Goal: Information Seeking & Learning: Learn about a topic

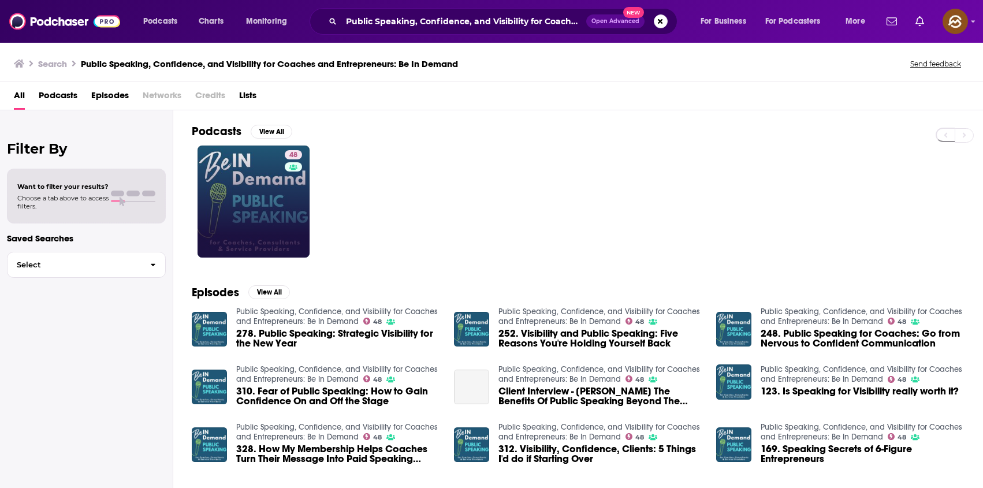
click at [218, 204] on link "48" at bounding box center [253, 201] width 112 height 112
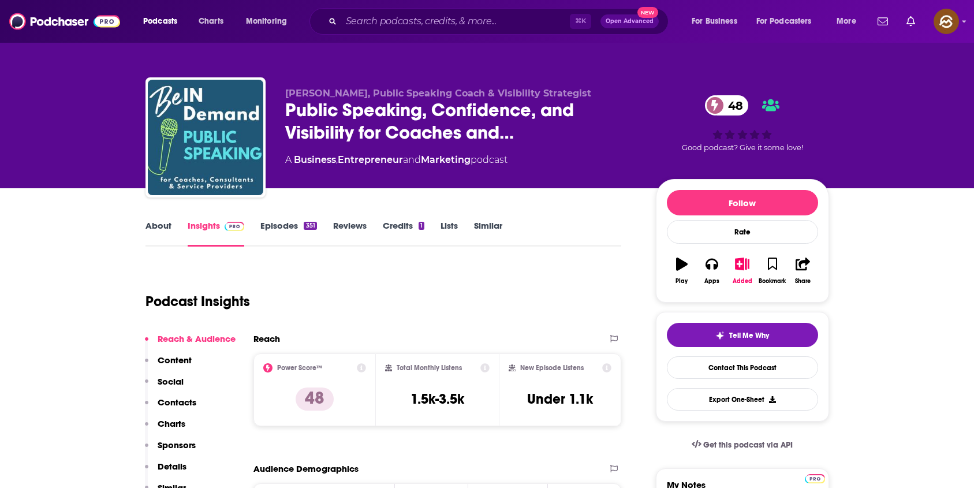
click at [298, 91] on span "Laurie-Ann Murabito, Public Speaking Coach & Visibility Strategist" at bounding box center [438, 93] width 306 height 11
drag, startPoint x: 298, startPoint y: 91, endPoint x: 363, endPoint y: 96, distance: 65.5
copy span "Laurie-Ann Murabito"
click at [363, 96] on span "Laurie-Ann Murabito, Public Speaking Coach & Visibility Strategist" at bounding box center [438, 93] width 306 height 11
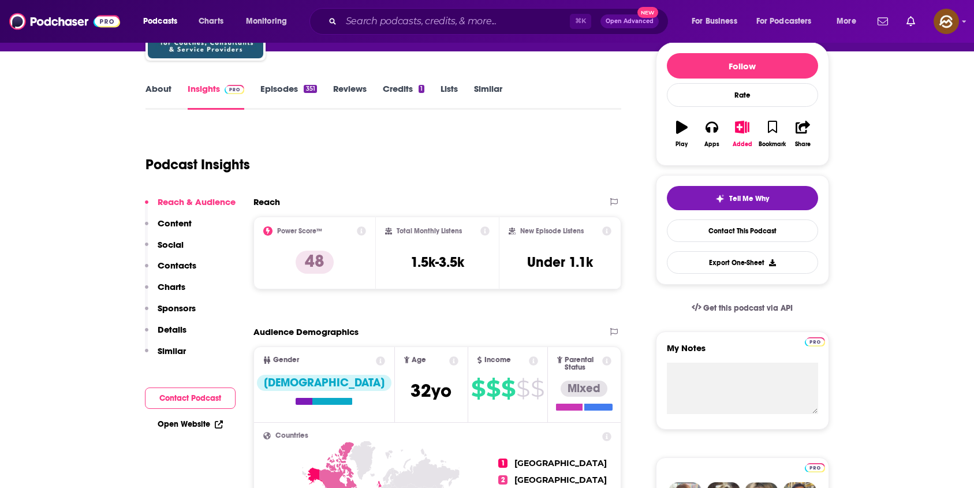
click at [184, 267] on p "Contacts" at bounding box center [177, 265] width 39 height 11
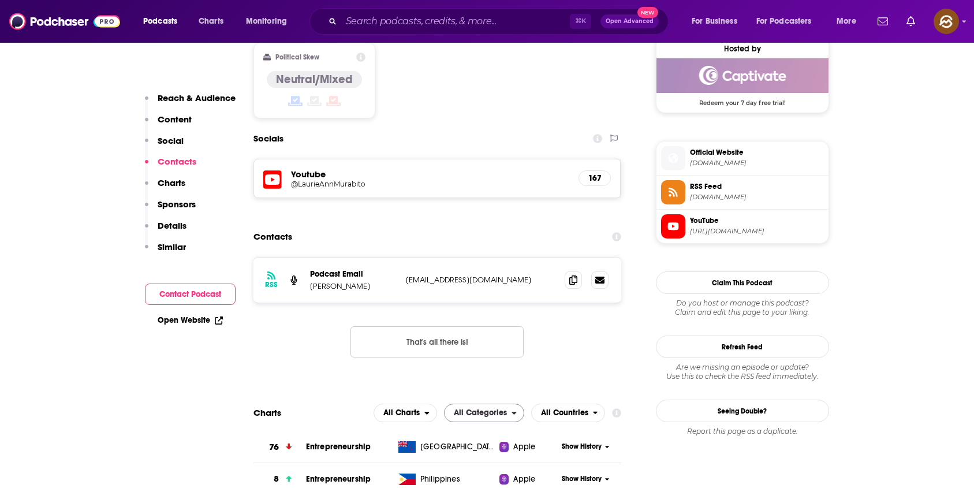
scroll to position [951, 0]
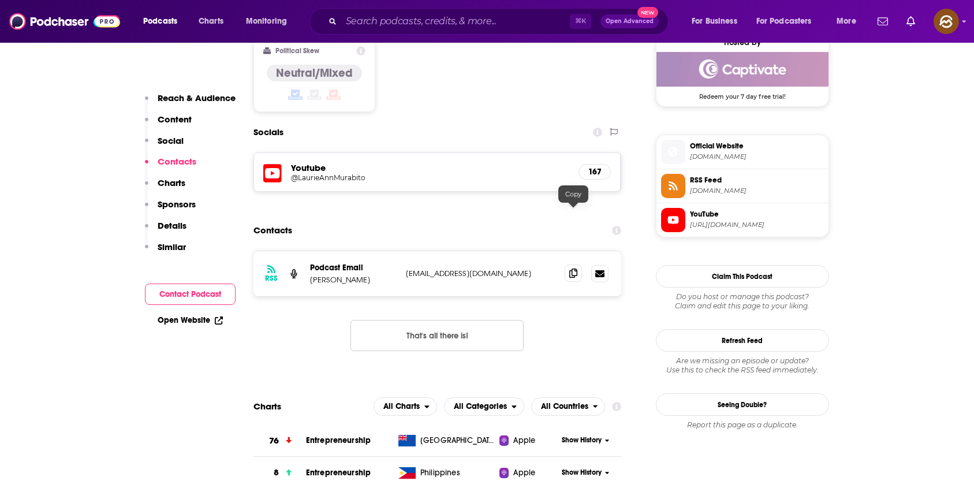
click at [572, 268] on icon at bounding box center [573, 272] width 8 height 9
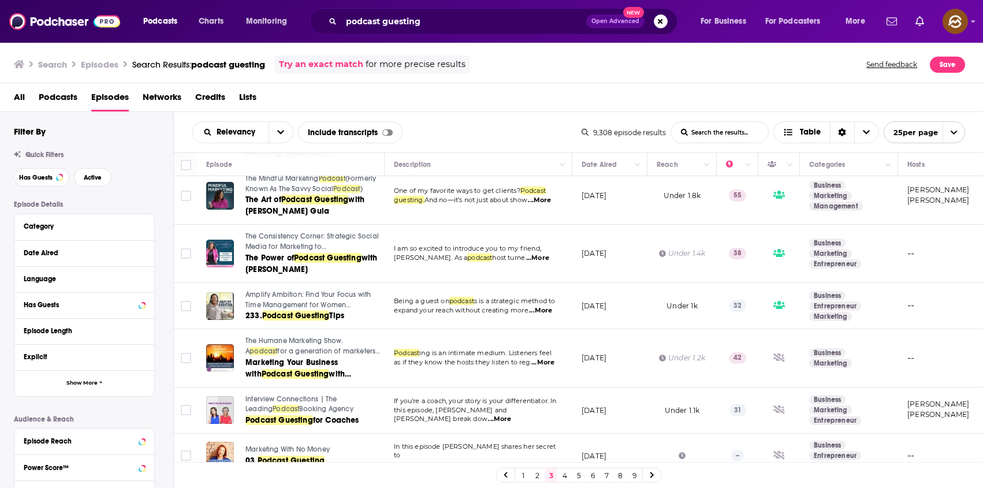
scroll to position [309, 0]
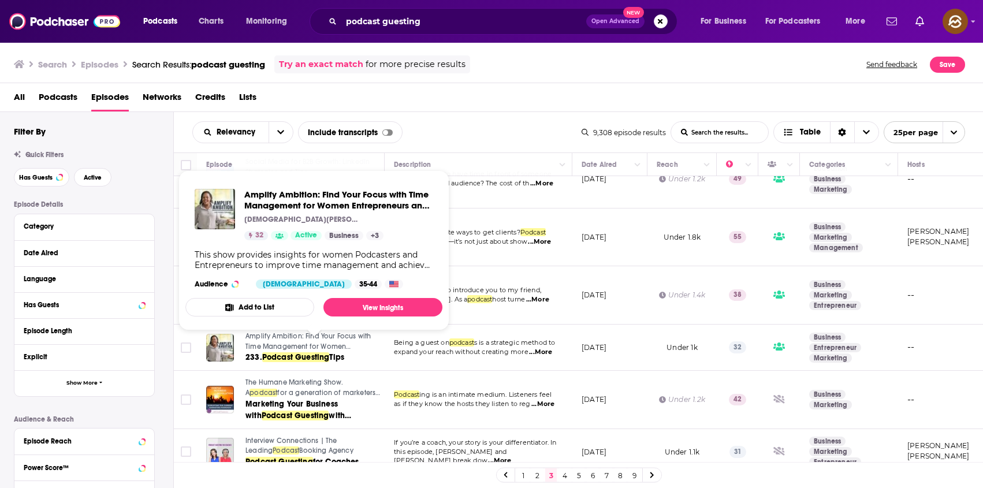
click at [292, 337] on span "Amplify Ambition: Find Your Focus with Time Management for Women Entrepreneurs …" at bounding box center [313, 250] width 271 height 174
click at [292, 344] on span "Amplify Ambition: Find Your Focus with Time Management for Women Entrepreneurs …" at bounding box center [308, 346] width 126 height 28
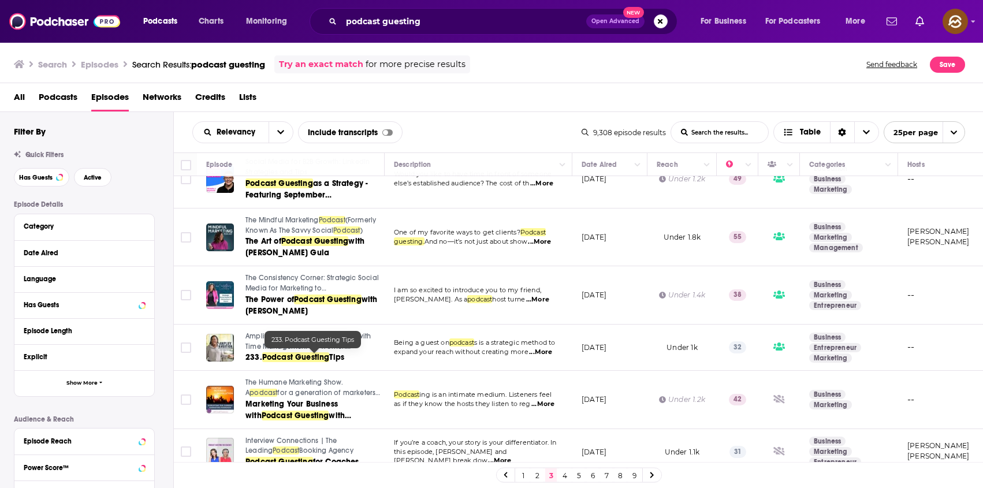
click at [334, 355] on span "Tips" at bounding box center [336, 357] width 15 height 10
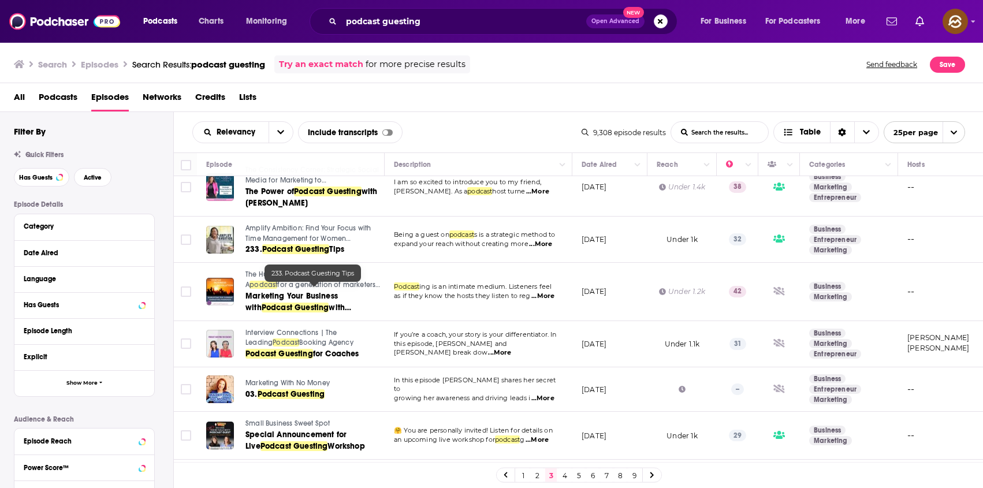
scroll to position [446, 0]
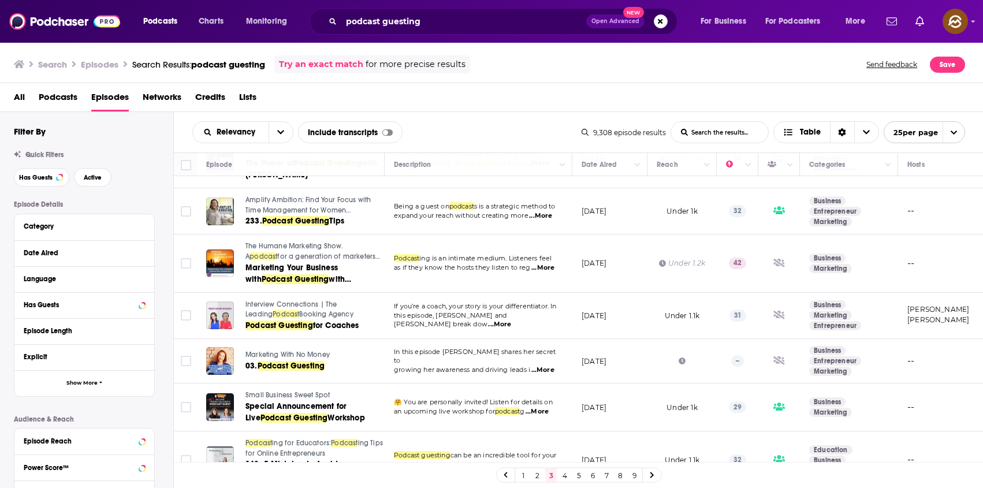
click at [482, 109] on div "All Podcasts Episodes Networks Credits Lists" at bounding box center [494, 100] width 960 height 24
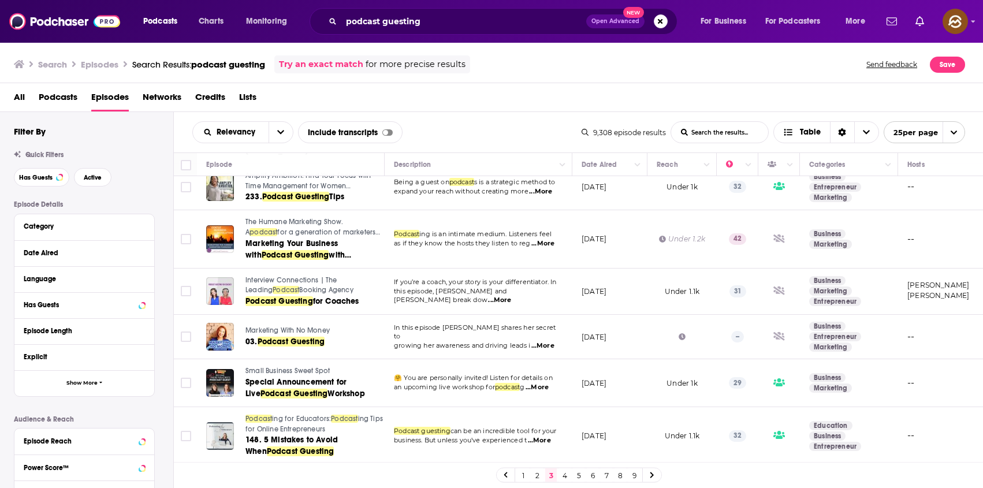
scroll to position [483, 0]
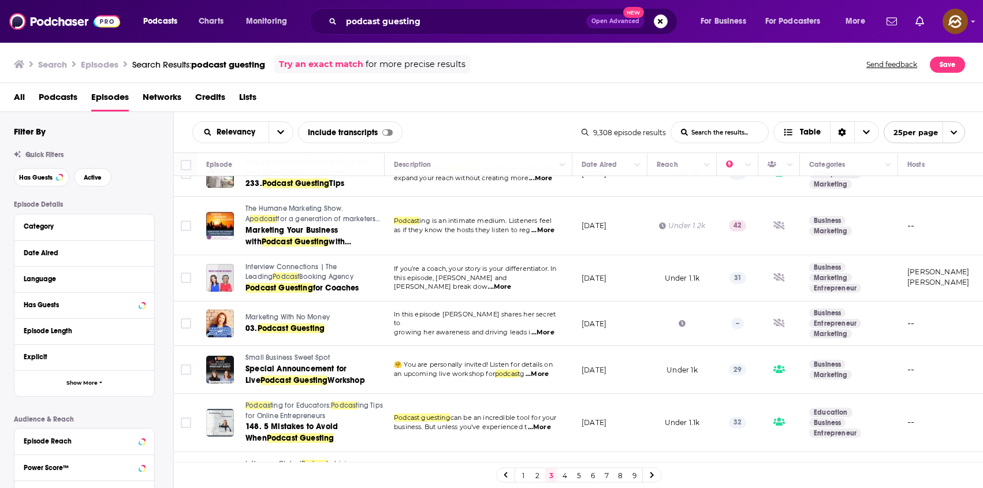
click at [258, 267] on span "Interview Connections | The Leading" at bounding box center [291, 272] width 92 height 18
click at [320, 285] on span "for Coaches" at bounding box center [336, 288] width 46 height 10
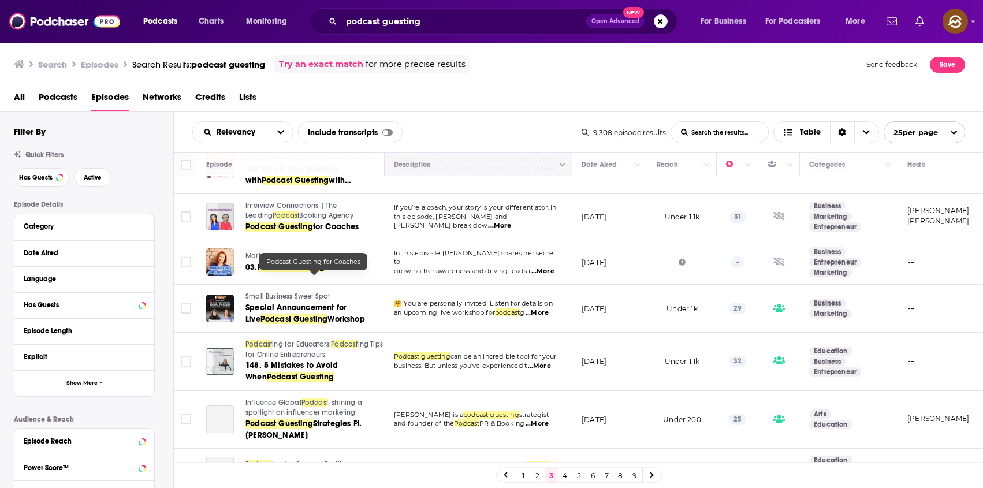
scroll to position [545, 0]
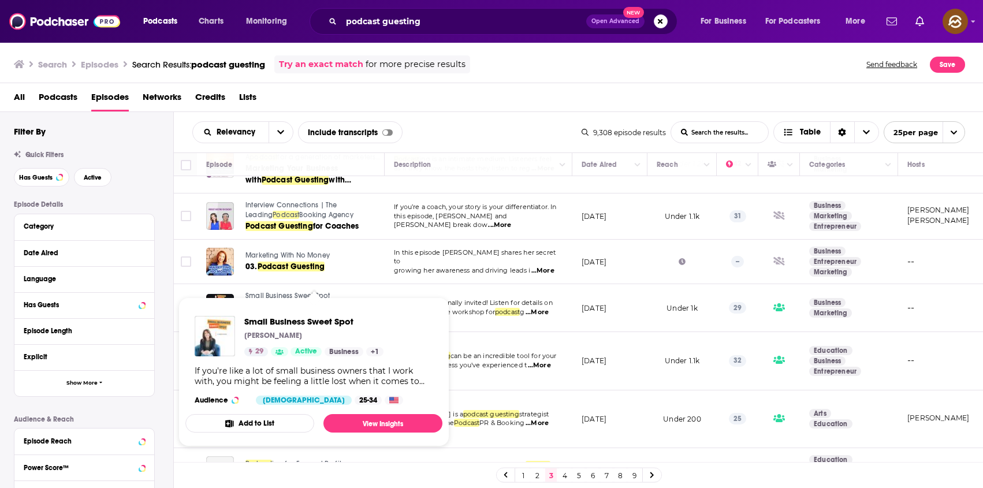
click at [267, 293] on span "Small Business Sweet Spot Barb Davids 29 Active Business + 1 If you're like a l…" at bounding box center [313, 371] width 271 height 163
click at [281, 296] on span "Small Business Sweet Spot Barb Davids 29 Active Business + 1 If you're like a l…" at bounding box center [313, 371] width 271 height 163
click at [293, 320] on span "Small Business Sweet Spot" at bounding box center [313, 321] width 139 height 11
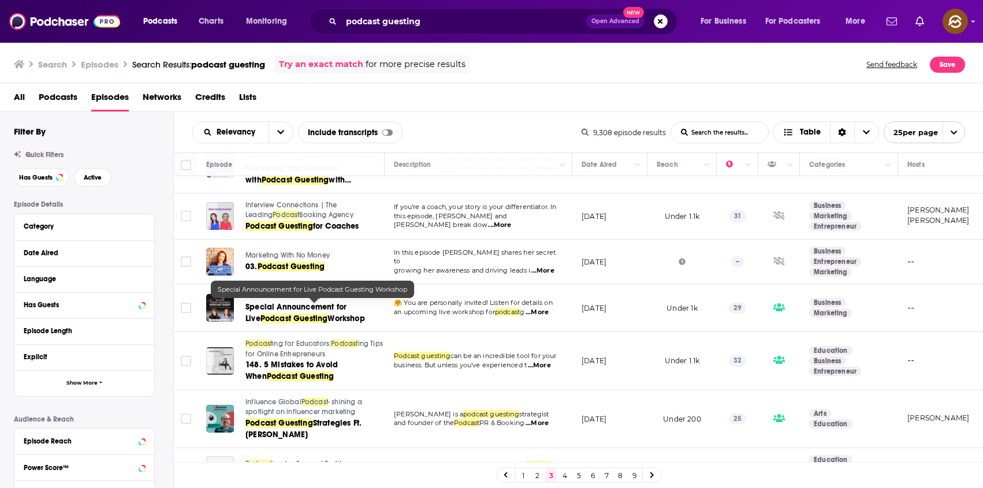
click at [289, 320] on span "Podcast Guesting" at bounding box center [294, 319] width 68 height 10
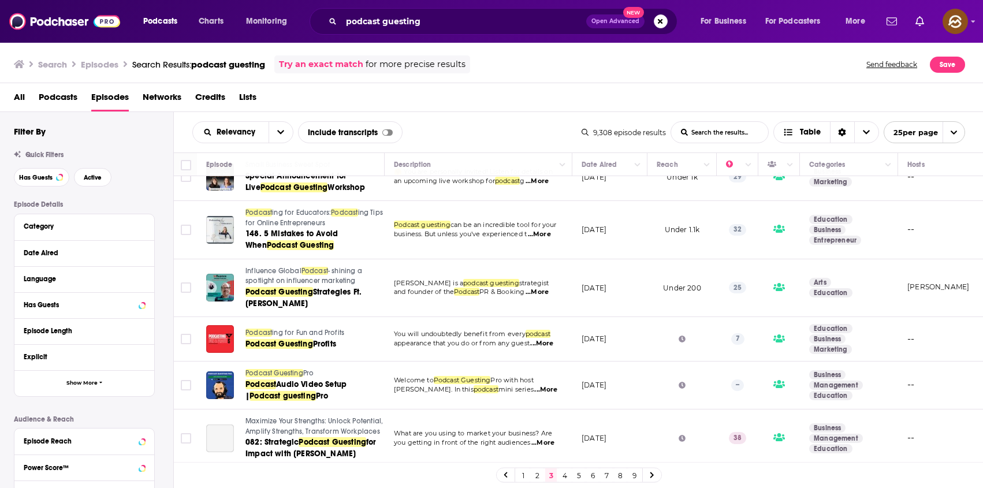
scroll to position [678, 0]
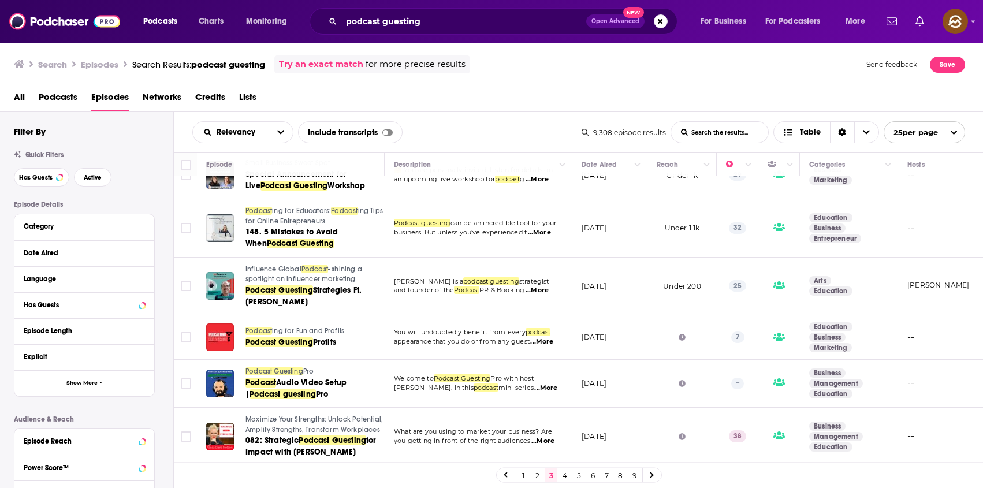
click at [305, 212] on span "ing for Educators:" at bounding box center [301, 211] width 59 height 8
click at [300, 245] on span "Podcast Guesting" at bounding box center [301, 243] width 68 height 10
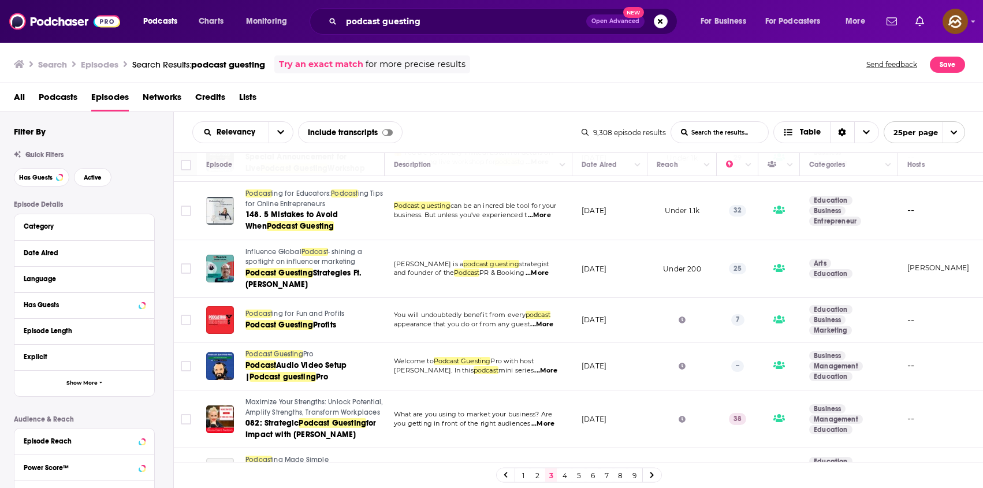
scroll to position [709, 0]
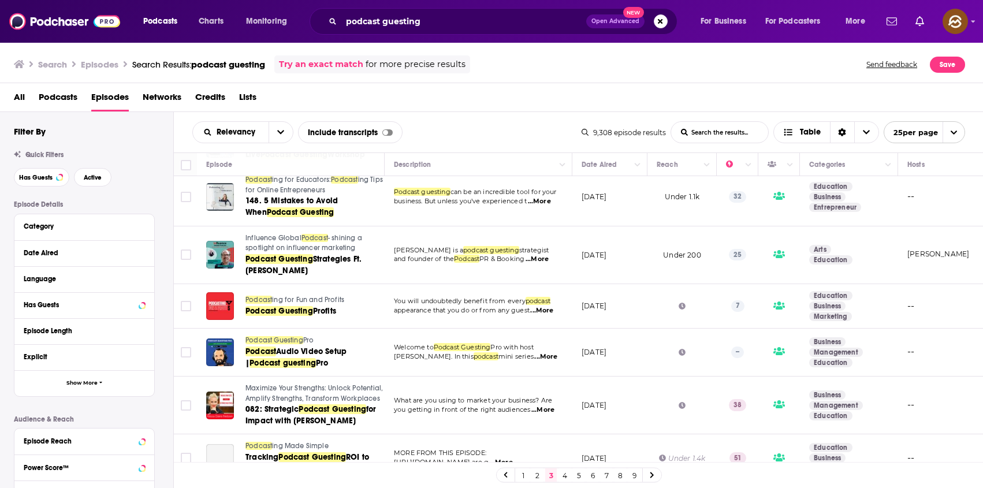
click at [272, 243] on span "- shining a spotlight on influencer marketing" at bounding box center [303, 243] width 117 height 18
click at [274, 267] on span "Strategies Ft. Josef Schinwald" at bounding box center [303, 264] width 116 height 21
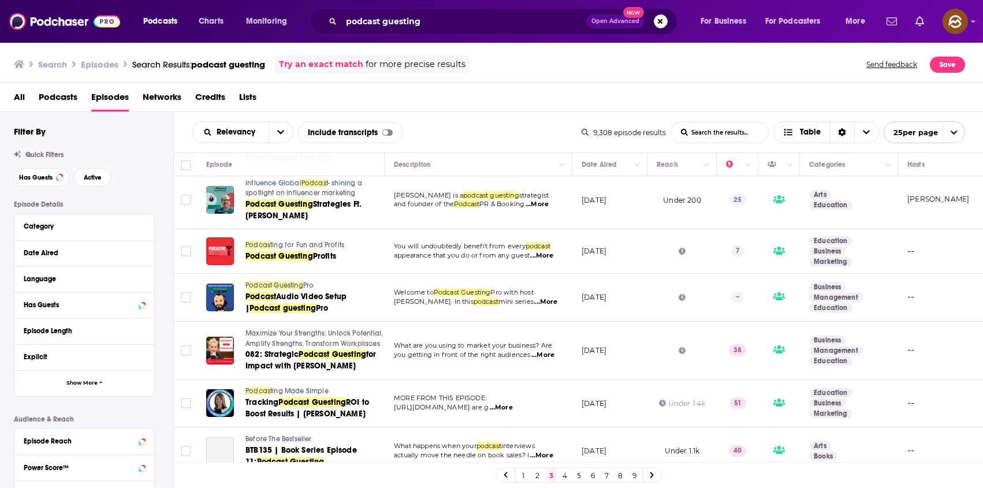
scroll to position [771, 0]
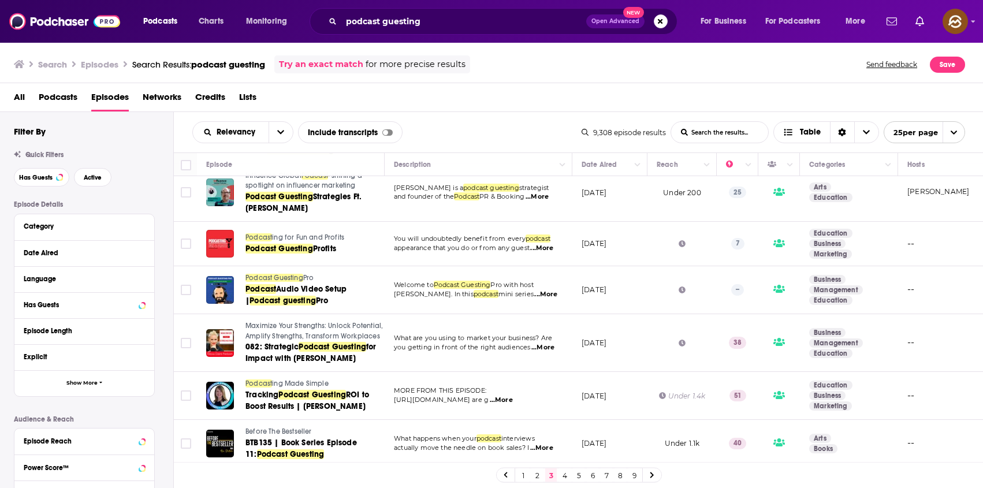
click at [325, 236] on span "ing for Fun and Profits" at bounding box center [308, 237] width 72 height 8
click at [323, 252] on span "Profits" at bounding box center [324, 249] width 23 height 10
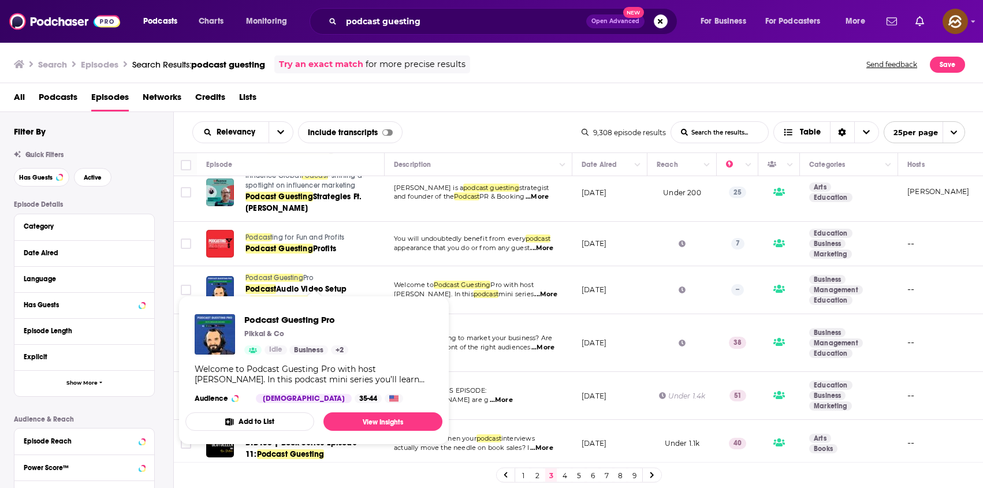
click at [282, 277] on span "Podcast Guesting" at bounding box center [274, 278] width 58 height 8
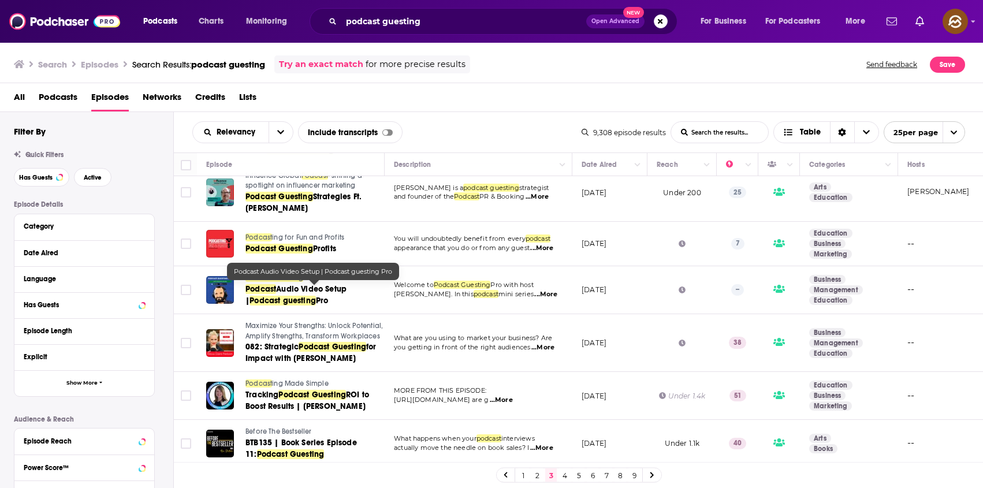
click at [303, 296] on span "Podcast guesting" at bounding box center [282, 301] width 66 height 10
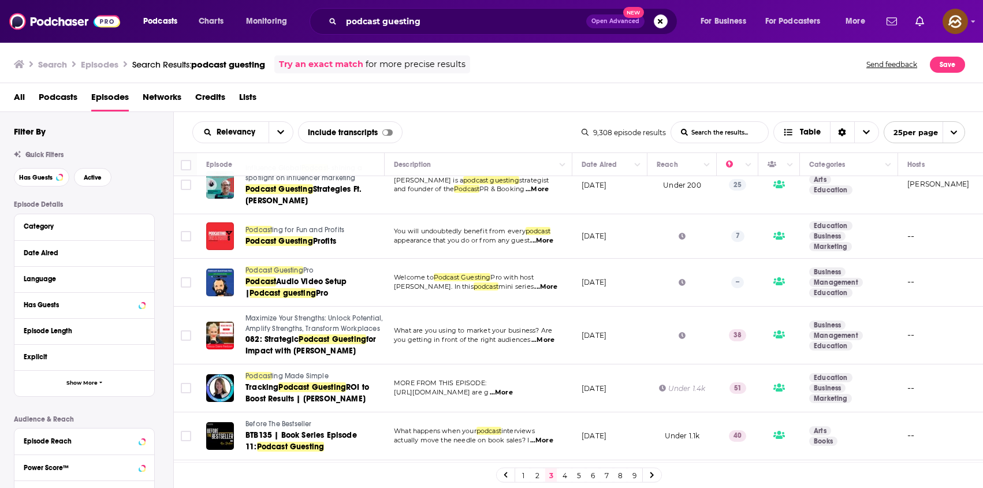
scroll to position [787, 0]
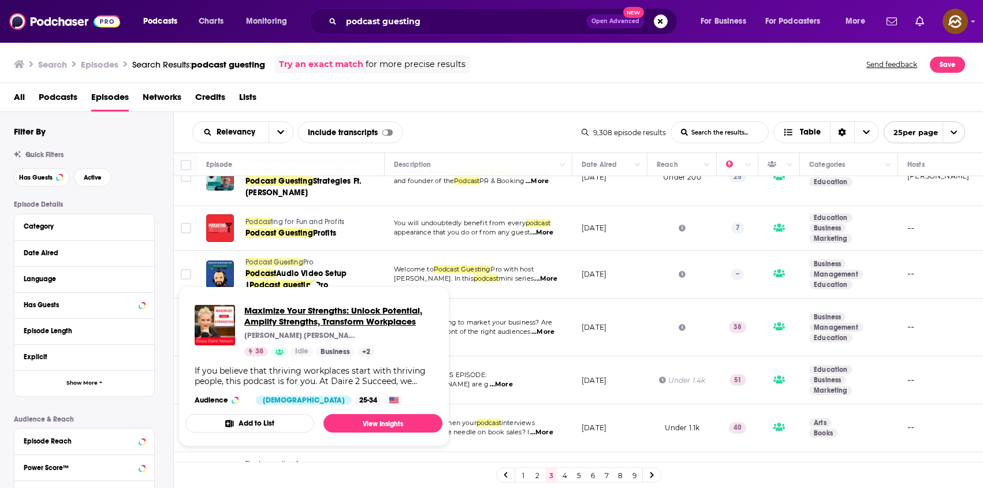
click at [301, 311] on span "Maximize Your Strengths: Unlock Potential, Amplify Strengths, Transform Workpla…" at bounding box center [338, 316] width 189 height 22
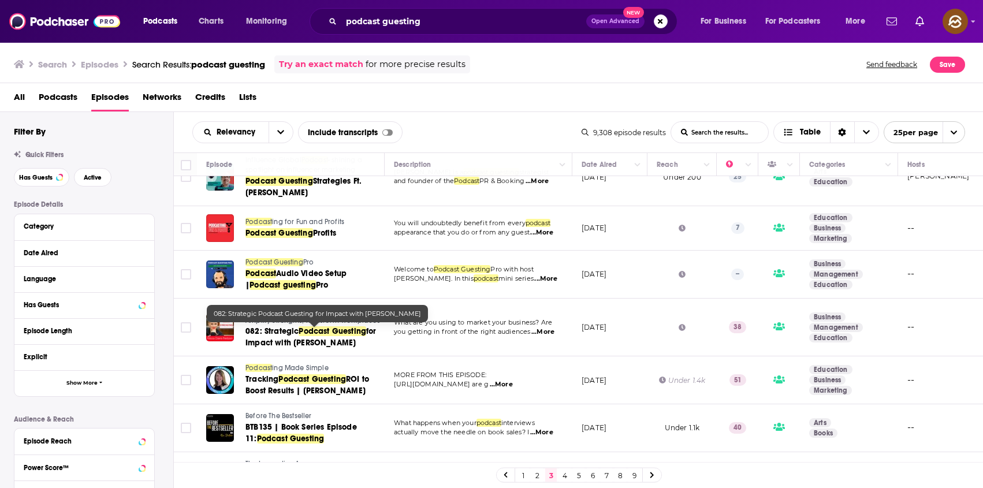
click at [321, 343] on span "for Impact with Nicole Holland" at bounding box center [310, 336] width 131 height 21
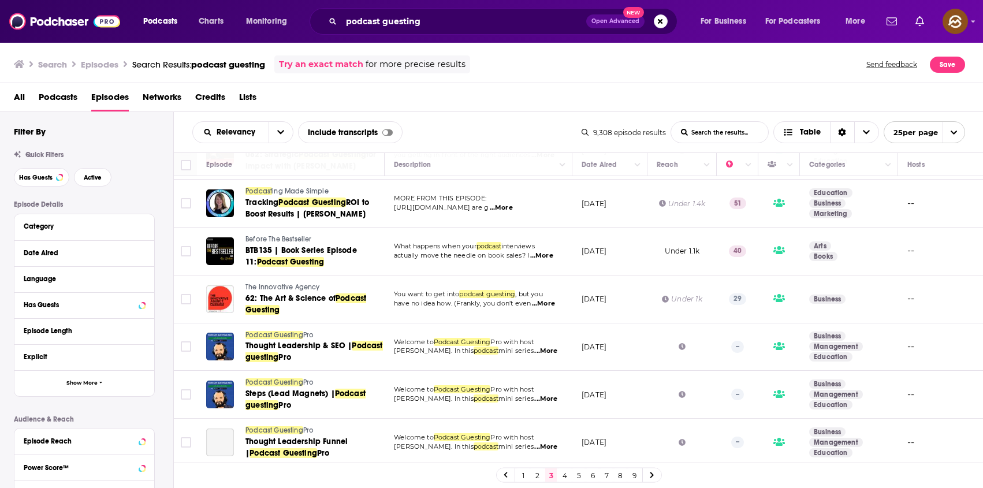
scroll to position [973, 0]
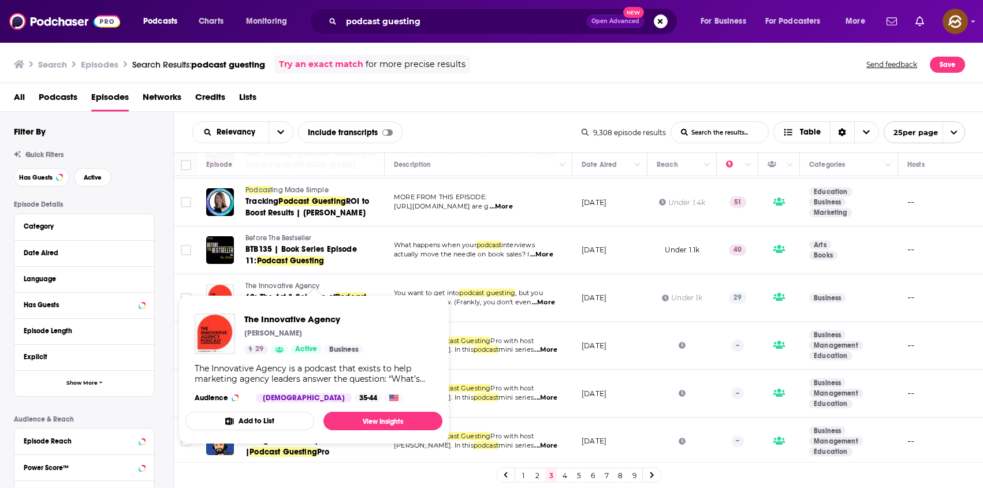
click at [273, 282] on span "The Innovative Agency" at bounding box center [282, 286] width 74 height 8
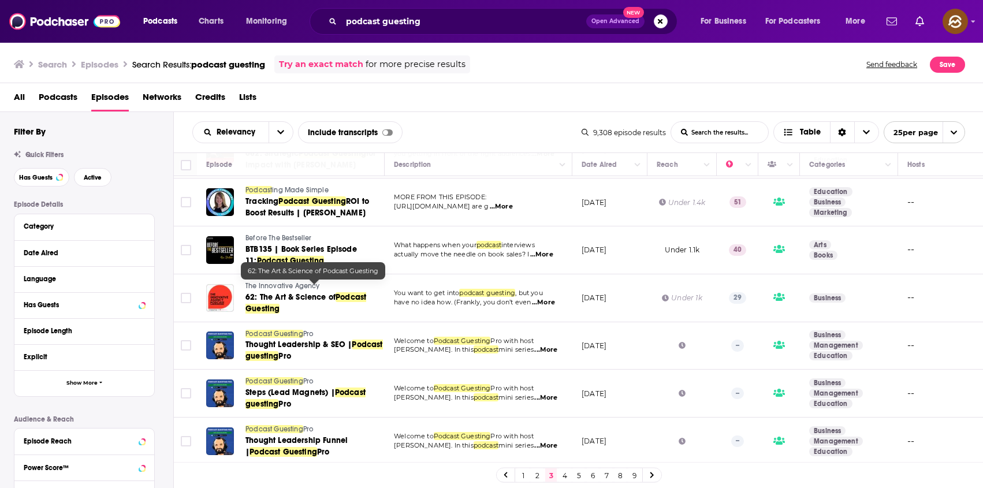
click at [331, 292] on span "62: The Art & Science of" at bounding box center [290, 297] width 90 height 10
click at [565, 478] on link "4" at bounding box center [565, 475] width 12 height 14
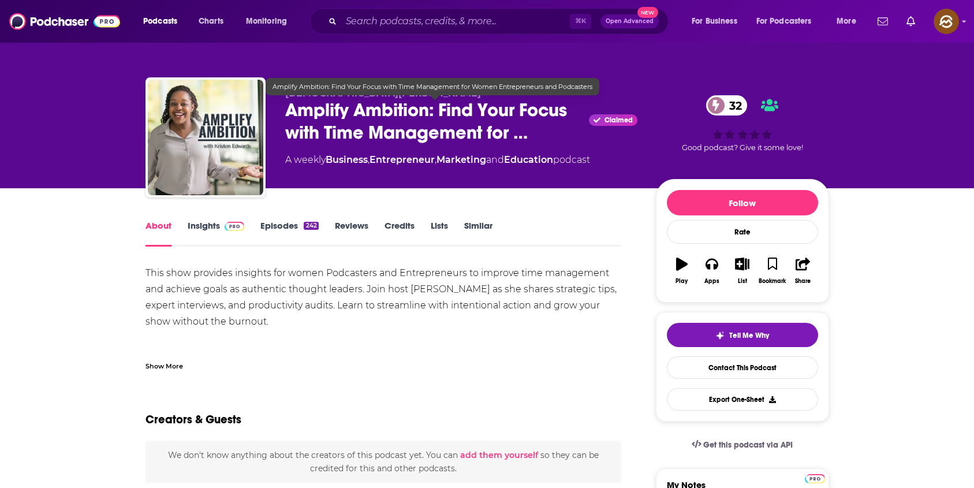
click at [348, 107] on span "Amplify Ambition: Find Your Focus with Time Management for …" at bounding box center [435, 121] width 300 height 45
drag, startPoint x: 348, startPoint y: 107, endPoint x: 394, endPoint y: 107, distance: 46.2
copy h1 "Ambition"
click at [394, 107] on span "Amplify Ambition: Find Your Focus with Time Management for …" at bounding box center [435, 121] width 300 height 45
click at [317, 103] on span "Amplify Ambition: Find Your Focus with Time Management for …" at bounding box center [435, 121] width 300 height 45
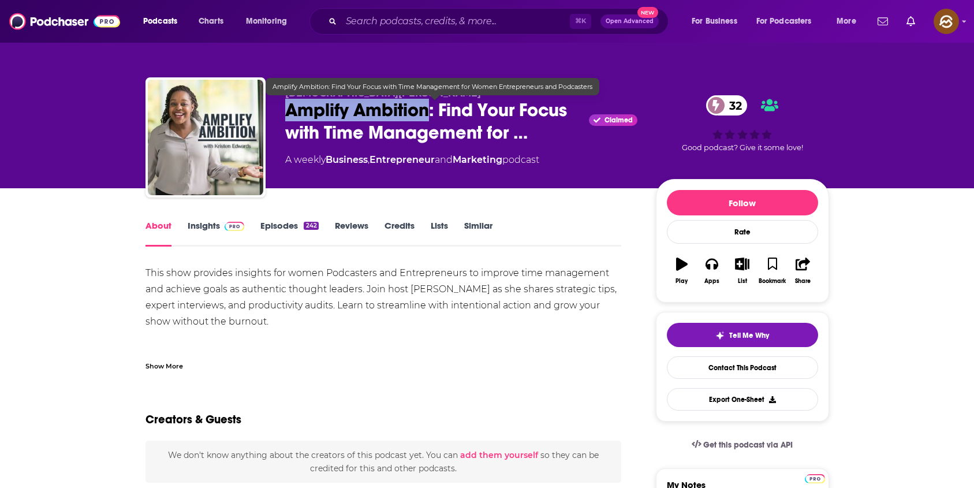
drag, startPoint x: 317, startPoint y: 103, endPoint x: 397, endPoint y: 103, distance: 79.7
copy h1 "Amplify Ambition"
click at [397, 103] on span "Amplify Ambition: Find Your Focus with Time Management for …" at bounding box center [435, 121] width 300 height 45
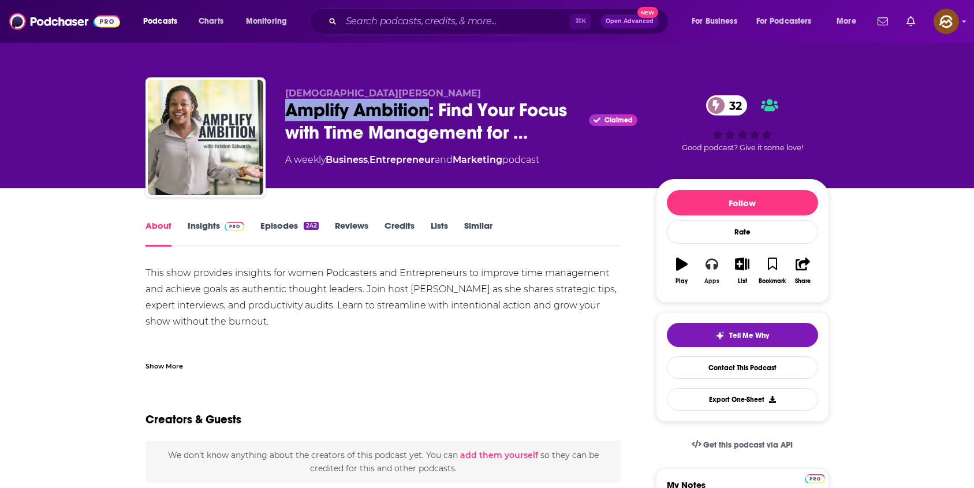
click at [707, 273] on button "Apps" at bounding box center [712, 271] width 30 height 42
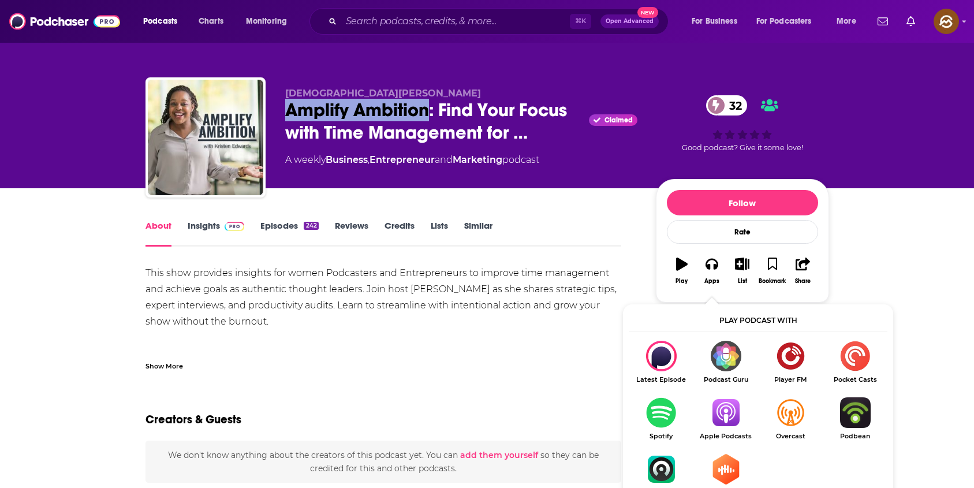
click at [726, 413] on img "Show Listen On dropdown" at bounding box center [725, 412] width 65 height 31
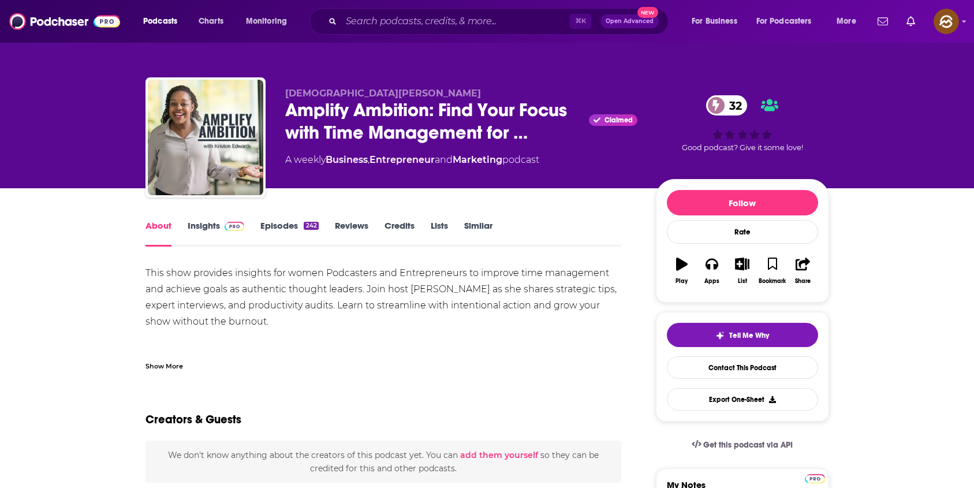
click at [303, 95] on span "Kristen Edwards" at bounding box center [383, 93] width 196 height 11
drag, startPoint x: 303, startPoint y: 95, endPoint x: 333, endPoint y: 93, distance: 30.1
copy span "Kristen Edwards"
click at [333, 93] on span "Kristen Edwards" at bounding box center [383, 93] width 196 height 11
click at [194, 225] on link "Insights" at bounding box center [216, 233] width 57 height 27
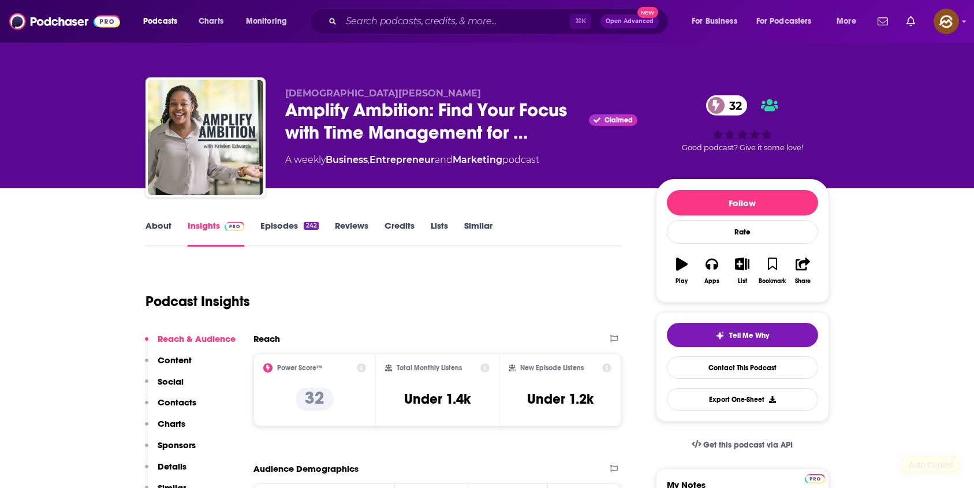
click at [204, 227] on link "Insights" at bounding box center [216, 233] width 57 height 27
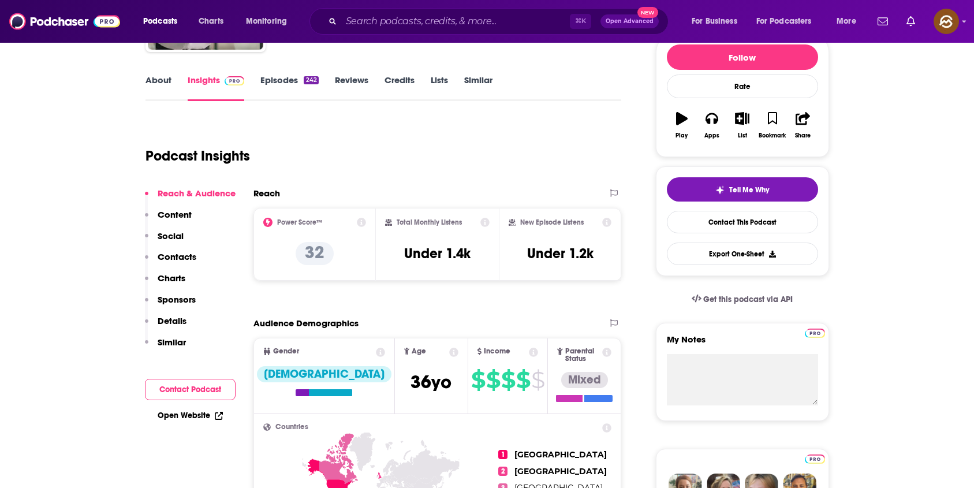
click at [181, 252] on p "Contacts" at bounding box center [177, 256] width 39 height 11
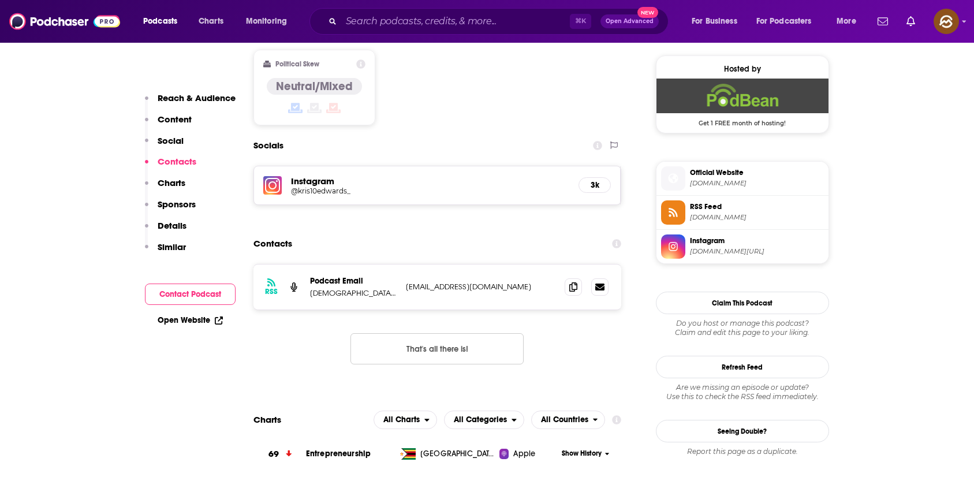
scroll to position [938, 0]
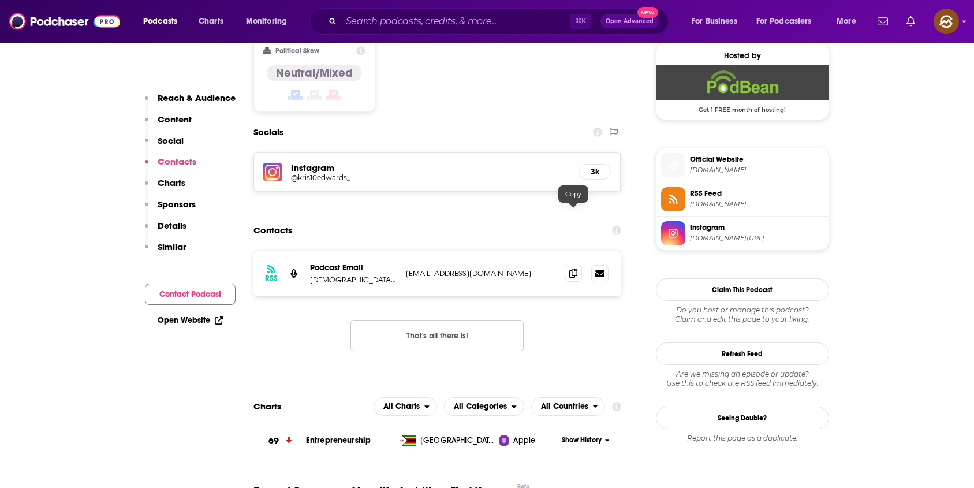
click at [571, 268] on icon at bounding box center [573, 272] width 8 height 9
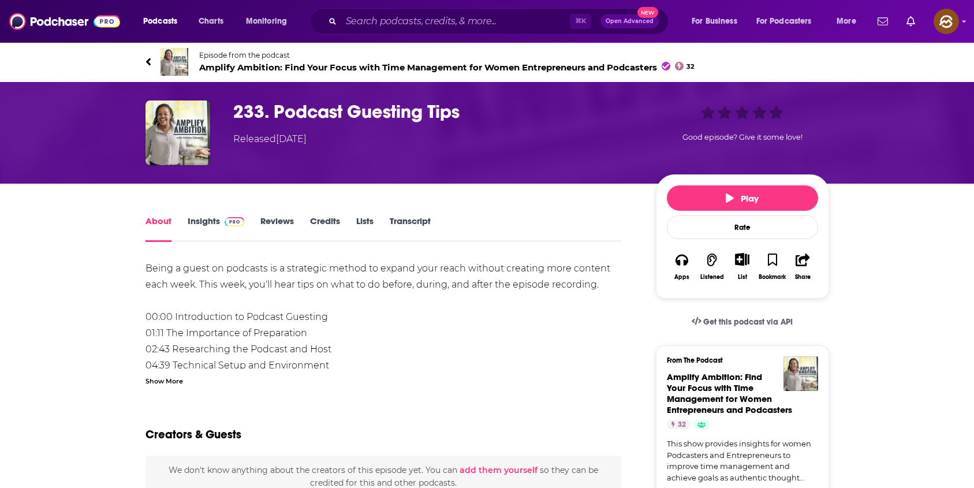
click at [166, 380] on div "Show More" at bounding box center [164, 380] width 38 height 11
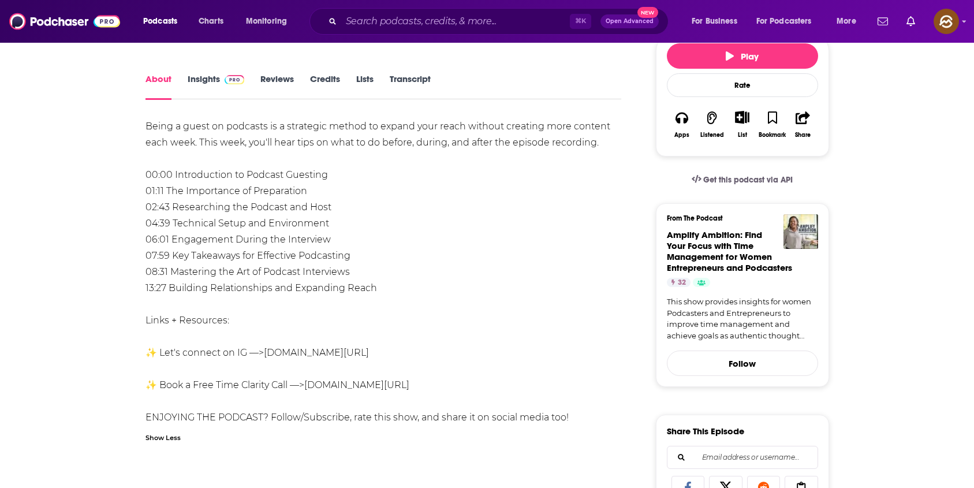
scroll to position [308, 0]
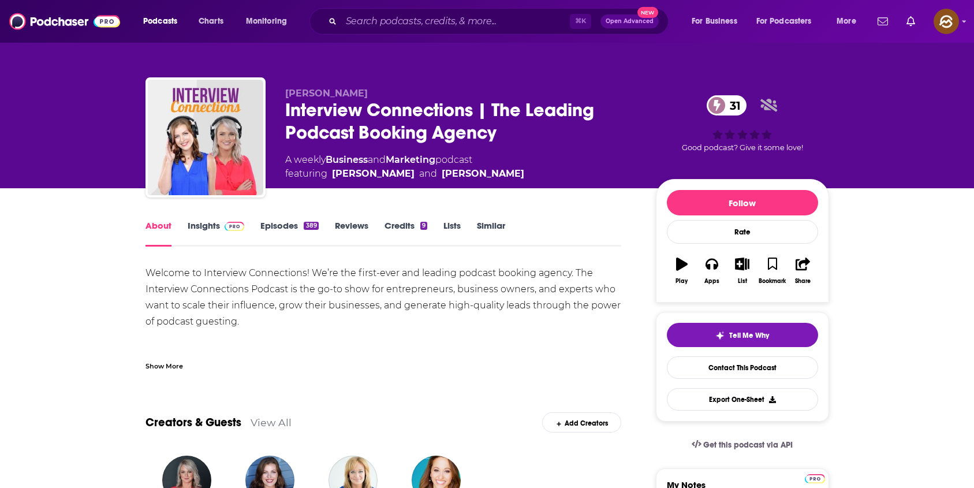
click at [314, 112] on div "Interview Connections | The Leading Podcast Booking Agency 31" at bounding box center [461, 121] width 352 height 45
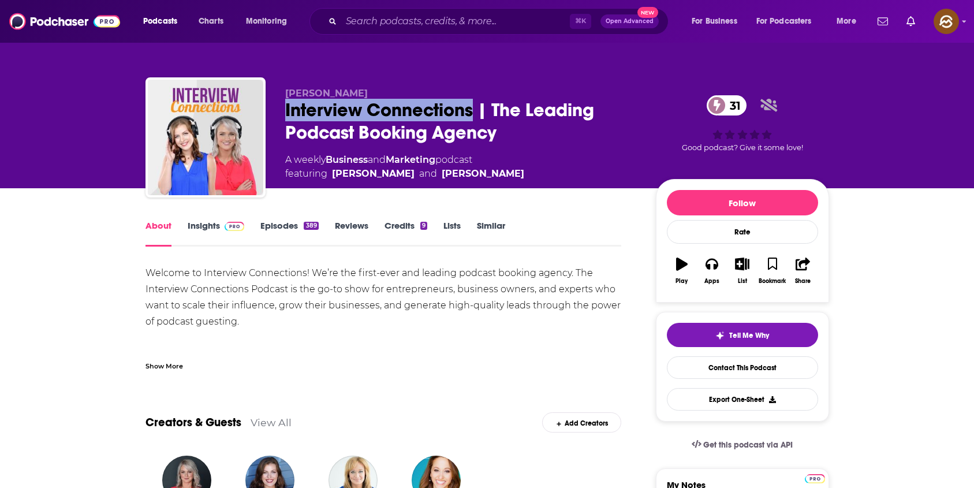
drag, startPoint x: 326, startPoint y: 112, endPoint x: 412, endPoint y: 112, distance: 85.5
copy h1 "Interview Connections"
click at [412, 112] on div "Interview Connections | The Leading Podcast Booking Agency 31" at bounding box center [461, 121] width 352 height 45
click at [714, 269] on icon "button" at bounding box center [712, 265] width 13 height 12
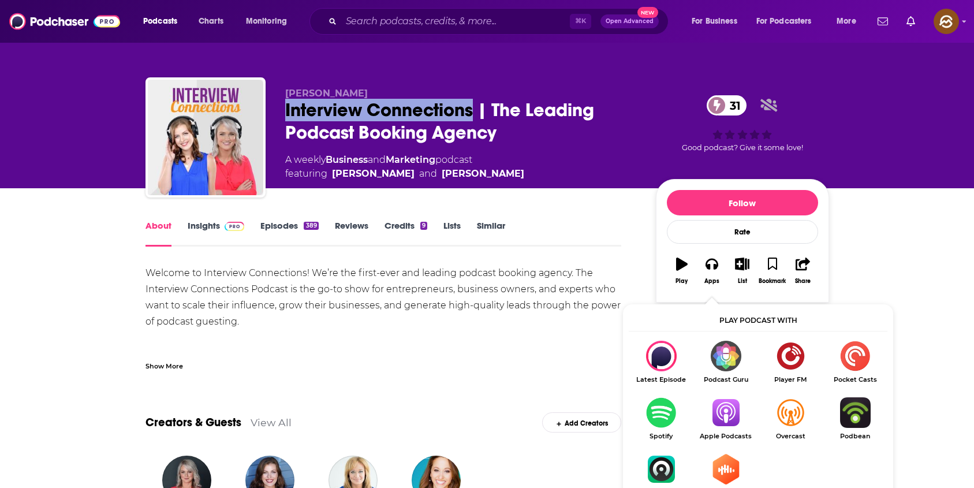
click at [719, 410] on img "Show Listen On dropdown" at bounding box center [725, 412] width 65 height 31
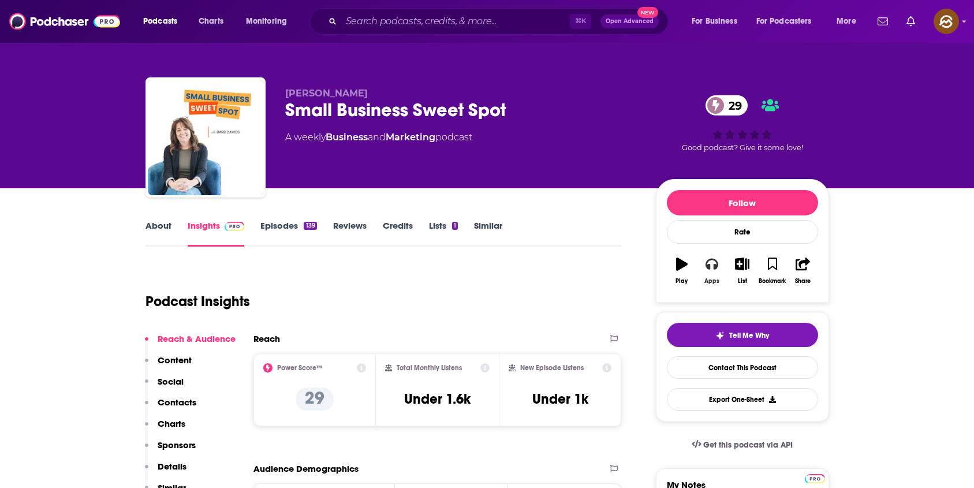
drag, startPoint x: 721, startPoint y: 266, endPoint x: 730, endPoint y: 294, distance: 29.8
click at [721, 266] on button "Apps" at bounding box center [712, 271] width 30 height 42
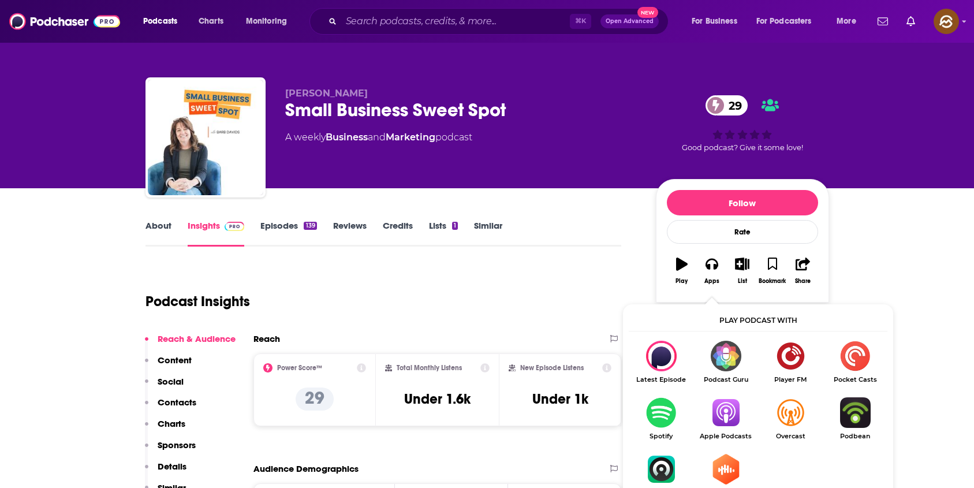
click at [729, 417] on img "Show Listen On dropdown" at bounding box center [725, 412] width 65 height 31
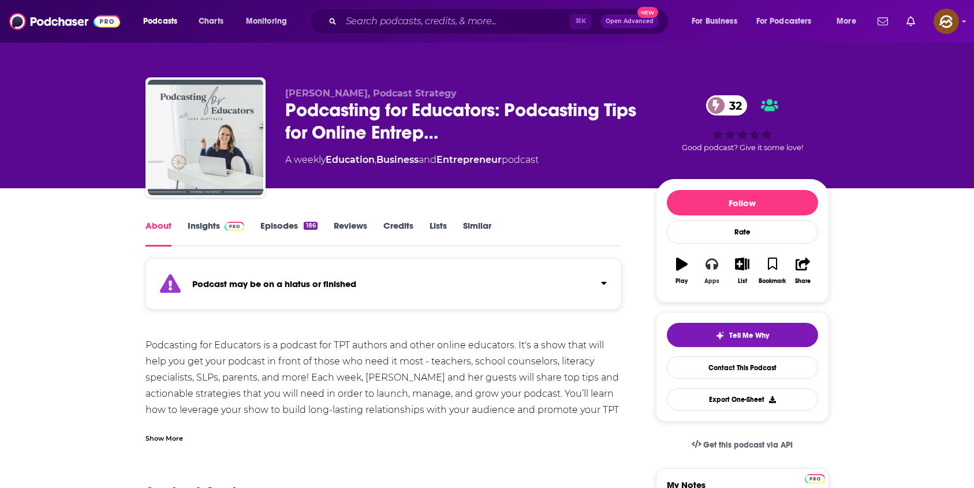
click at [713, 267] on icon "button" at bounding box center [712, 264] width 13 height 13
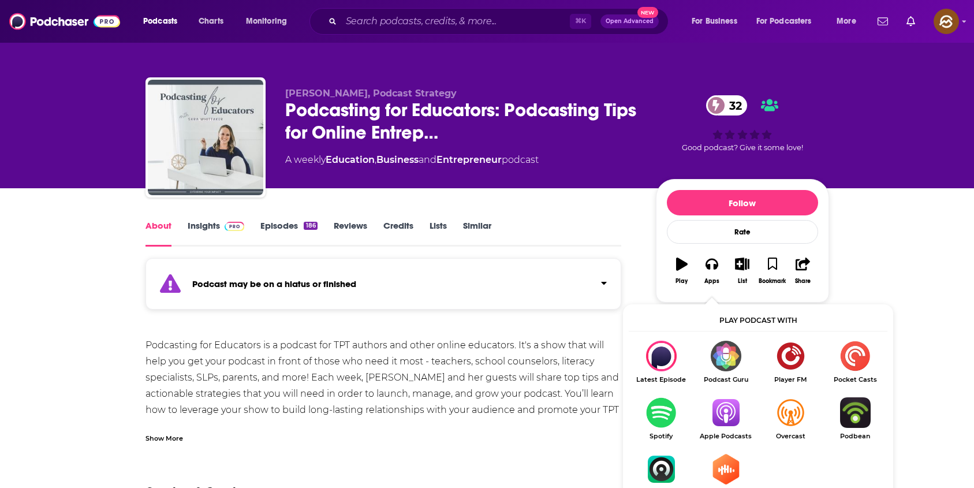
click at [733, 396] on ul "Latest Episode Podcast Guru Player FM Pocket Casts Spotify Apple Podcasts Overc…" at bounding box center [758, 426] width 259 height 170
click at [729, 405] on img "Show Listen On dropdown" at bounding box center [725, 412] width 65 height 31
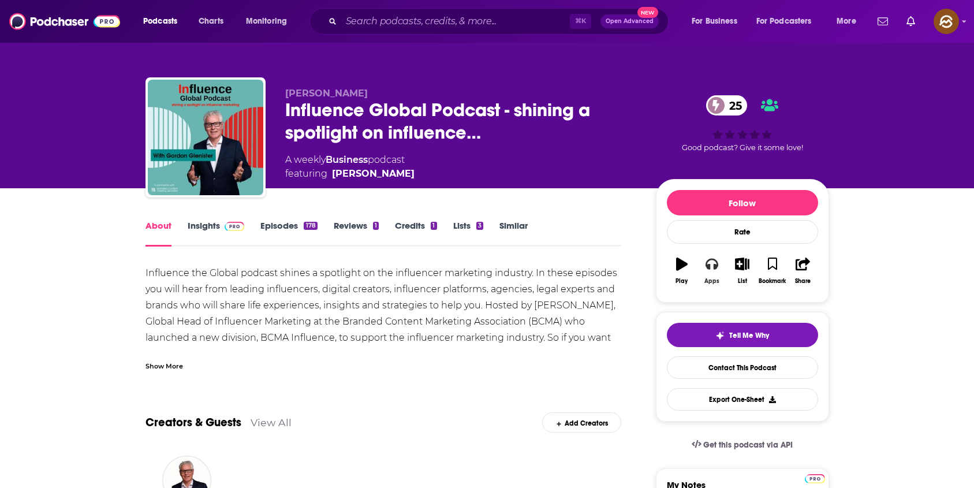
click at [718, 274] on button "Apps" at bounding box center [712, 271] width 30 height 42
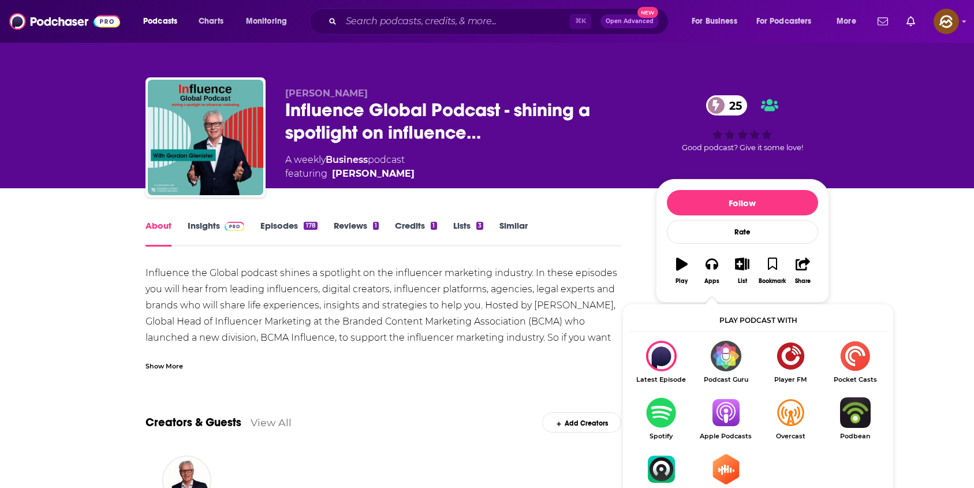
click at [727, 412] on img "Show Listen On dropdown" at bounding box center [725, 412] width 65 height 31
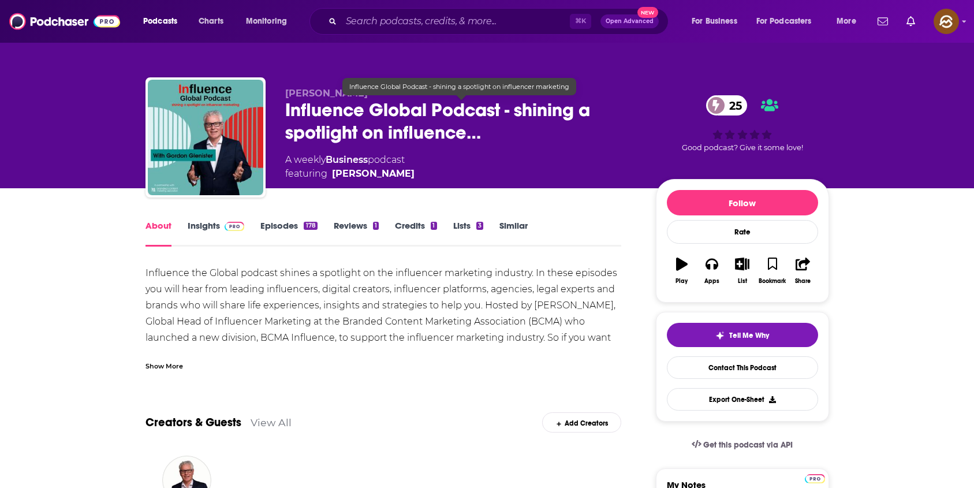
click at [333, 101] on span "Influence Global Podcast - shining a spotlight on influence…" at bounding box center [461, 121] width 352 height 45
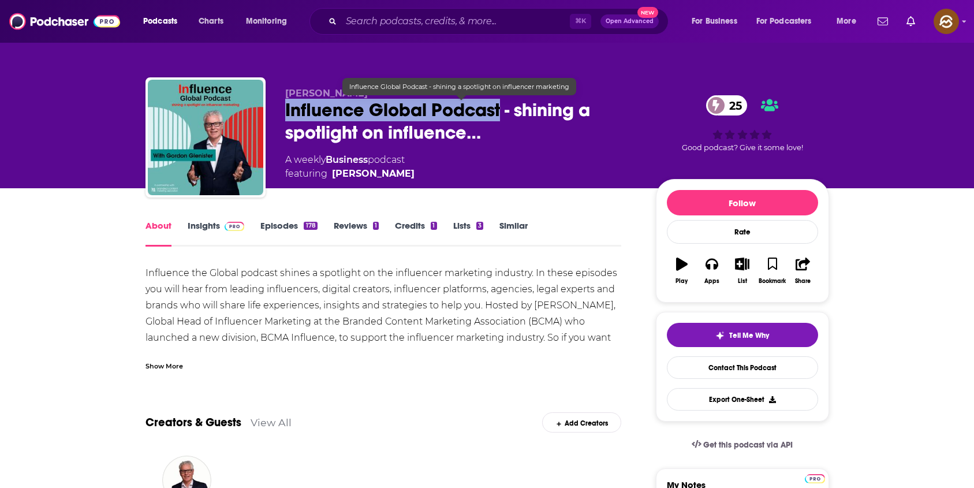
drag, startPoint x: 333, startPoint y: 101, endPoint x: 453, endPoint y: 112, distance: 120.0
copy h1 "Influence Global Podcast"
click at [453, 112] on span "Influence Global Podcast - shining a spotlight on influence…" at bounding box center [461, 121] width 352 height 45
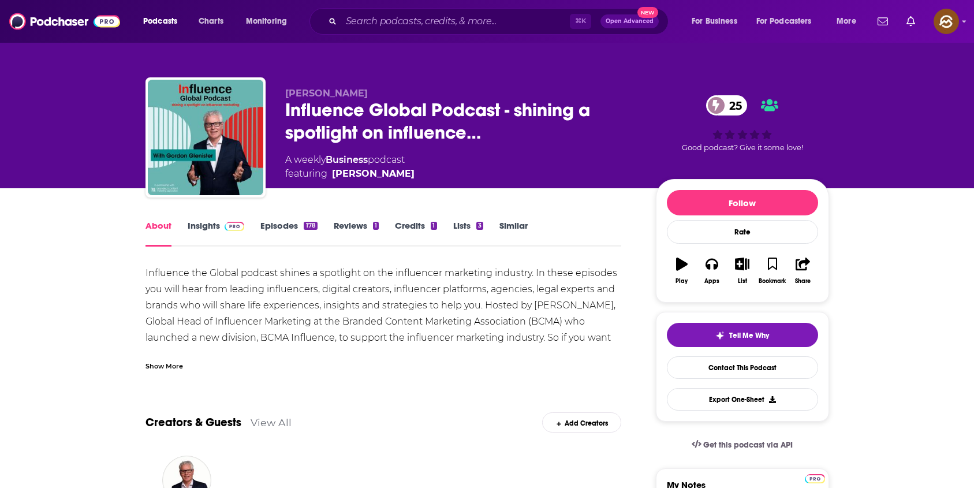
click at [343, 93] on span "Gordon Glenister" at bounding box center [326, 93] width 83 height 11
drag, startPoint x: 343, startPoint y: 93, endPoint x: 308, endPoint y: 97, distance: 35.5
copy span "Gordon Glenister"
click at [308, 97] on span "Gordon Glenister" at bounding box center [326, 93] width 83 height 11
click at [194, 232] on link "Insights" at bounding box center [216, 233] width 57 height 27
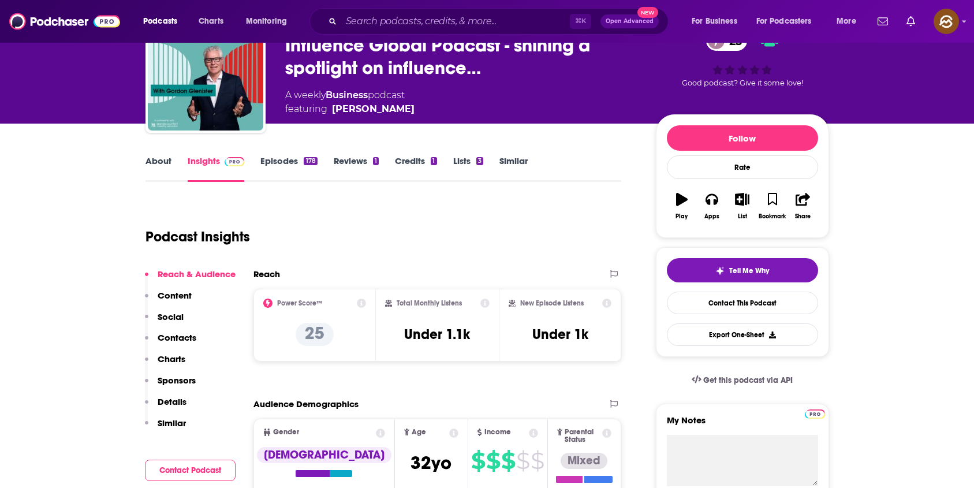
click at [173, 424] on p "Similar" at bounding box center [172, 422] width 28 height 11
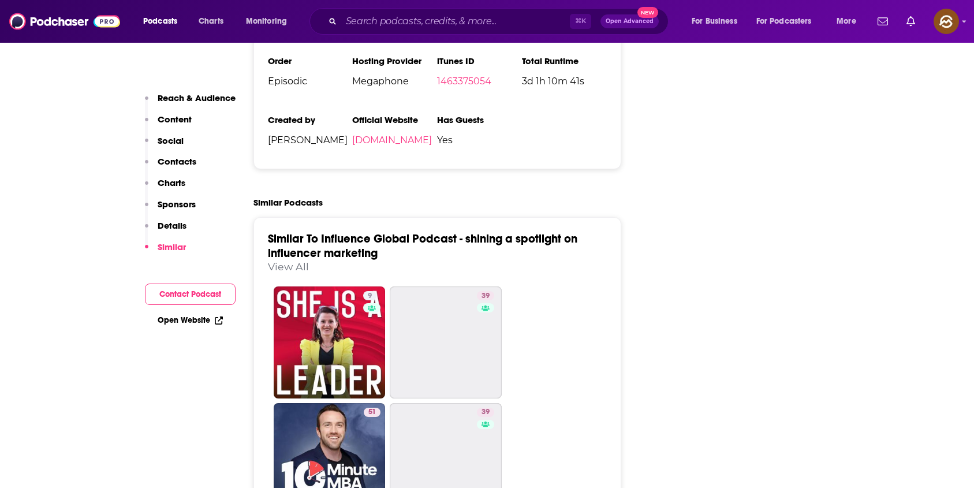
click at [163, 156] on p "Contacts" at bounding box center [177, 161] width 39 height 11
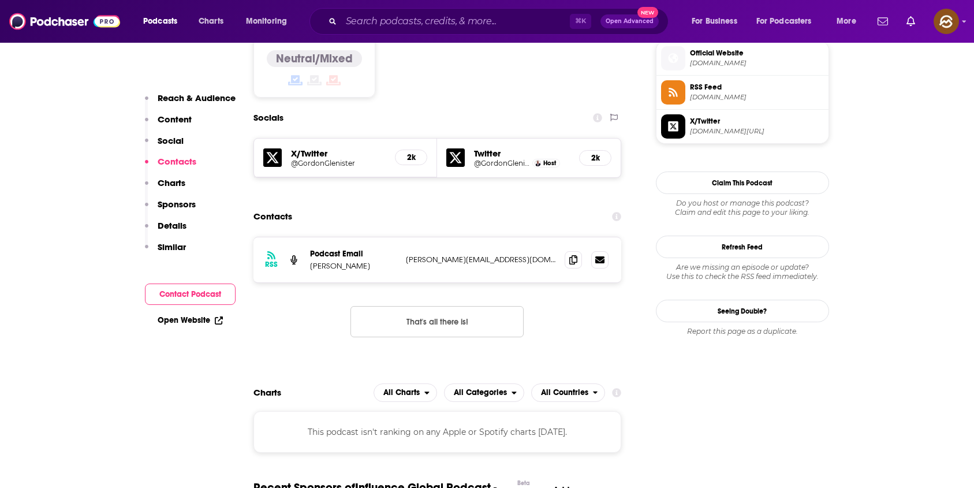
scroll to position [938, 0]
click at [572, 255] on icon at bounding box center [573, 259] width 8 height 9
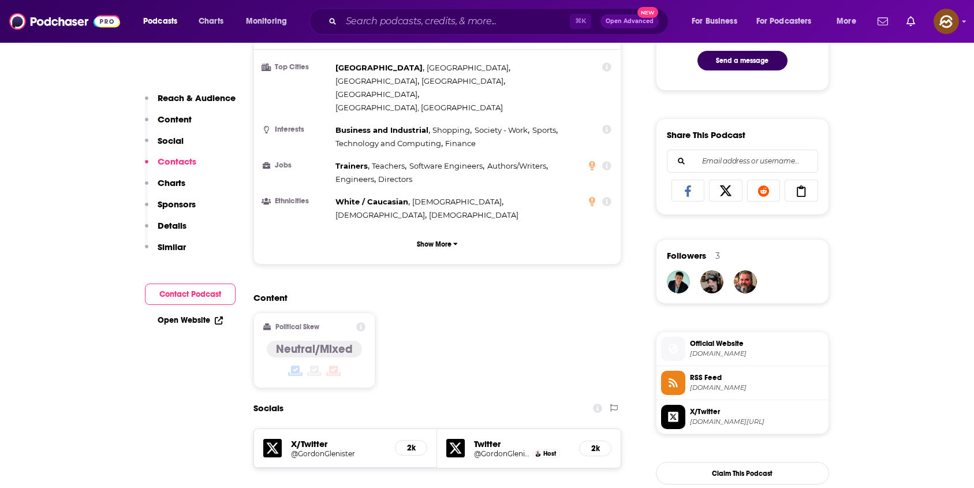
scroll to position [41, 0]
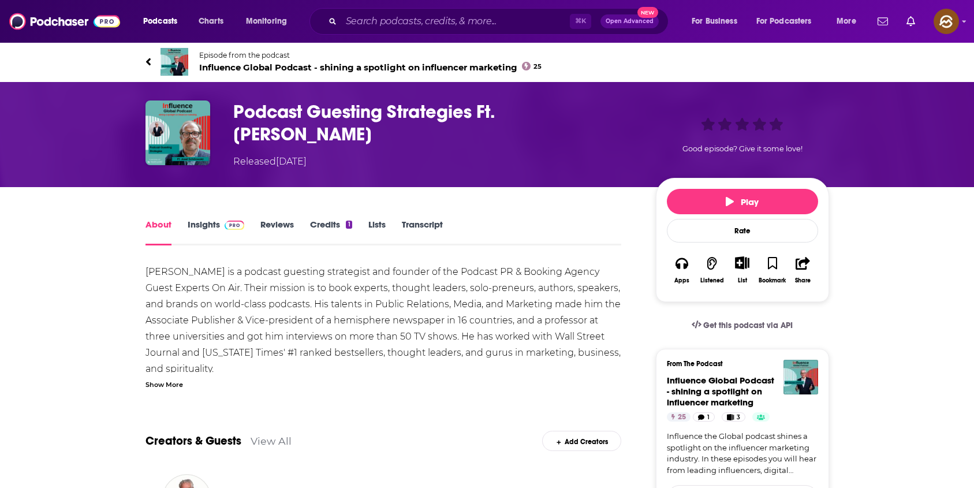
click at [508, 113] on h1 "Podcast Guesting Strategies Ft. Josef Schinwald" at bounding box center [435, 122] width 404 height 45
drag, startPoint x: 508, startPoint y: 113, endPoint x: 532, endPoint y: 129, distance: 28.7
copy h1 "Josef Schinwald"
click at [532, 129] on h1 "Podcast Guesting Strategies Ft. Josef Schinwald" at bounding box center [435, 122] width 404 height 45
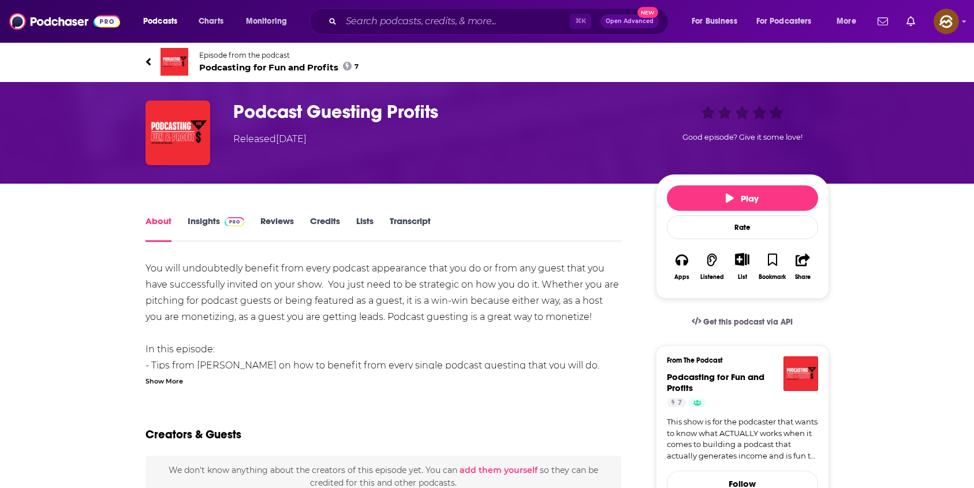
click at [182, 384] on div "Show More" at bounding box center [164, 380] width 38 height 11
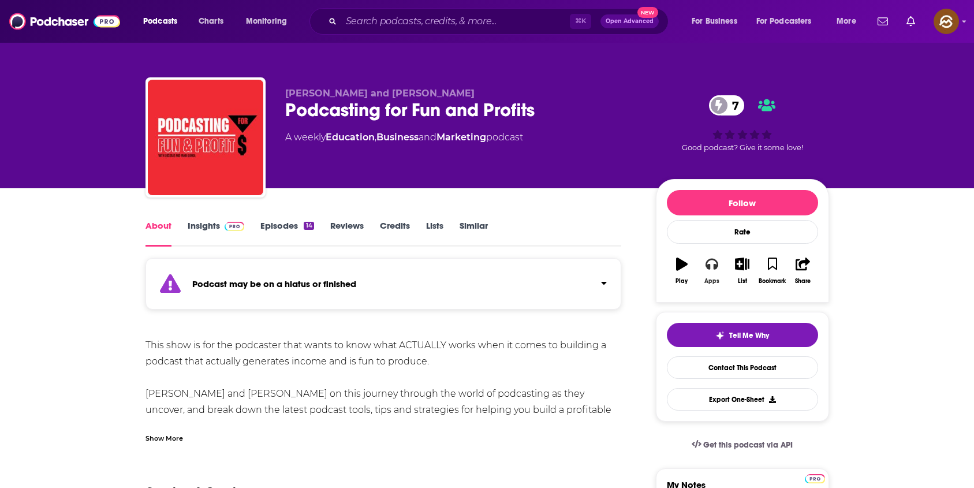
click at [714, 273] on button "Apps" at bounding box center [712, 271] width 30 height 42
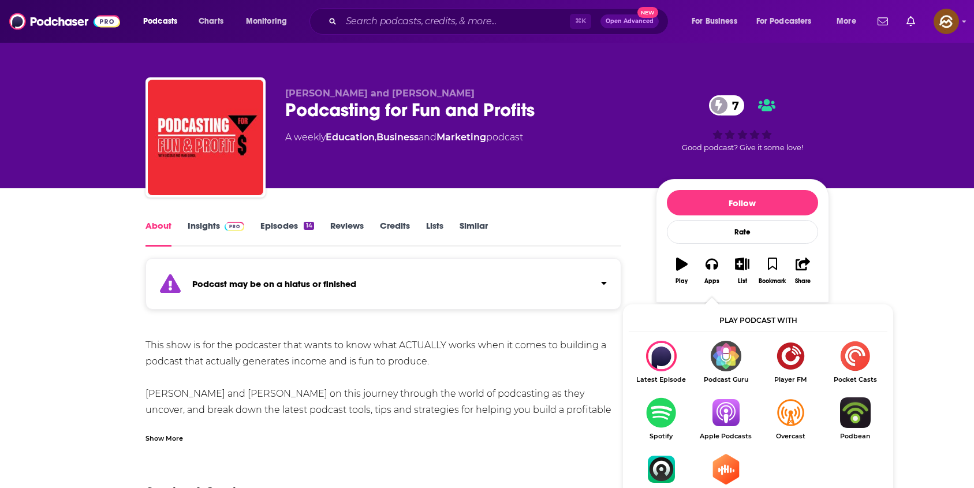
click at [730, 408] on img "Show Listen On dropdown" at bounding box center [725, 412] width 65 height 31
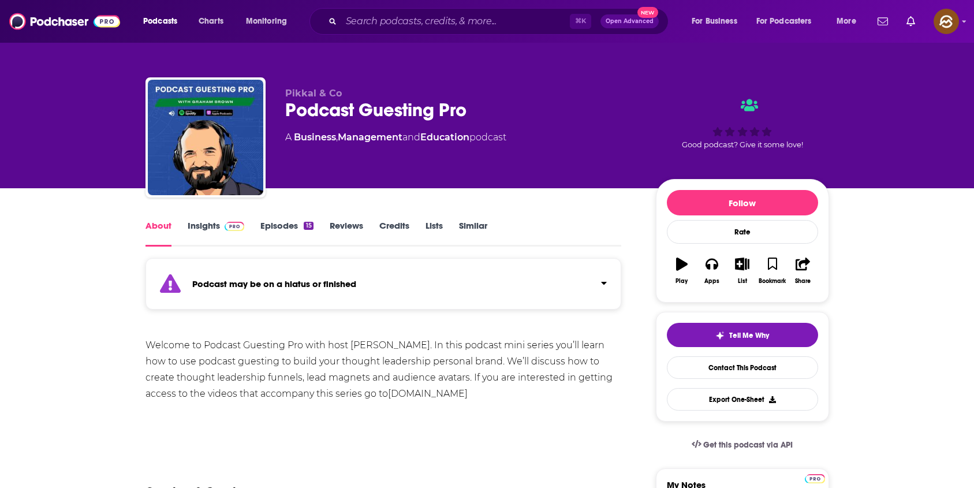
click at [313, 117] on div "Podcast Guesting Pro" at bounding box center [461, 110] width 352 height 23
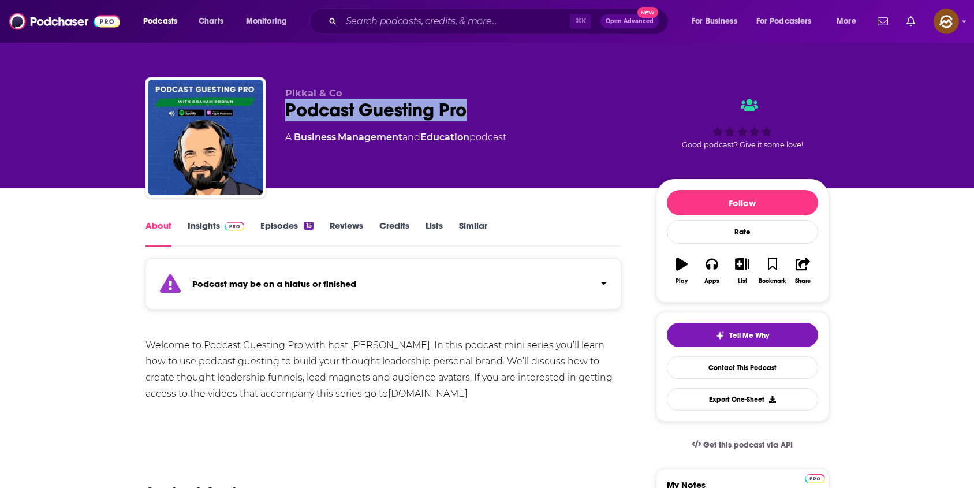
drag, startPoint x: 313, startPoint y: 117, endPoint x: 441, endPoint y: 121, distance: 128.2
copy h1 "Podcast Guesting Pro"
click at [441, 121] on div "Podcast Guesting Pro" at bounding box center [461, 110] width 352 height 23
click at [708, 267] on icon "button" at bounding box center [712, 265] width 13 height 12
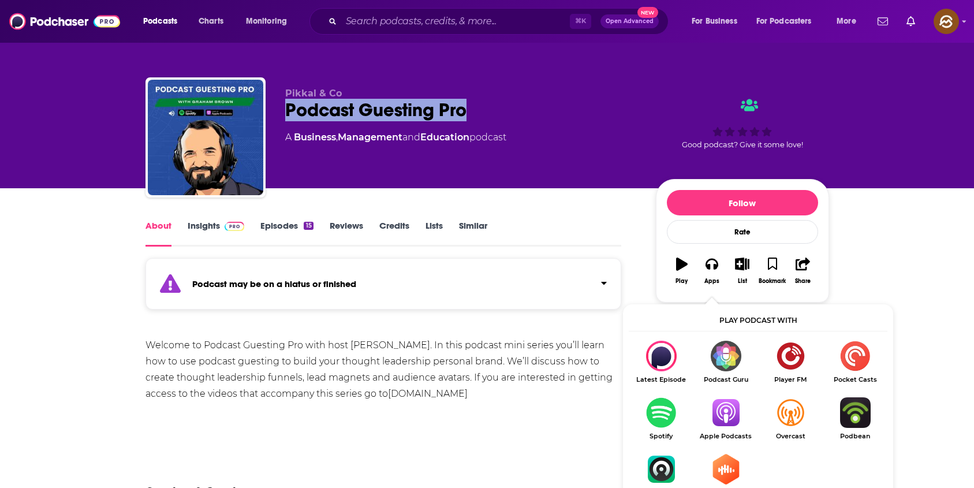
click at [724, 423] on img "Show Listen On dropdown" at bounding box center [725, 412] width 65 height 31
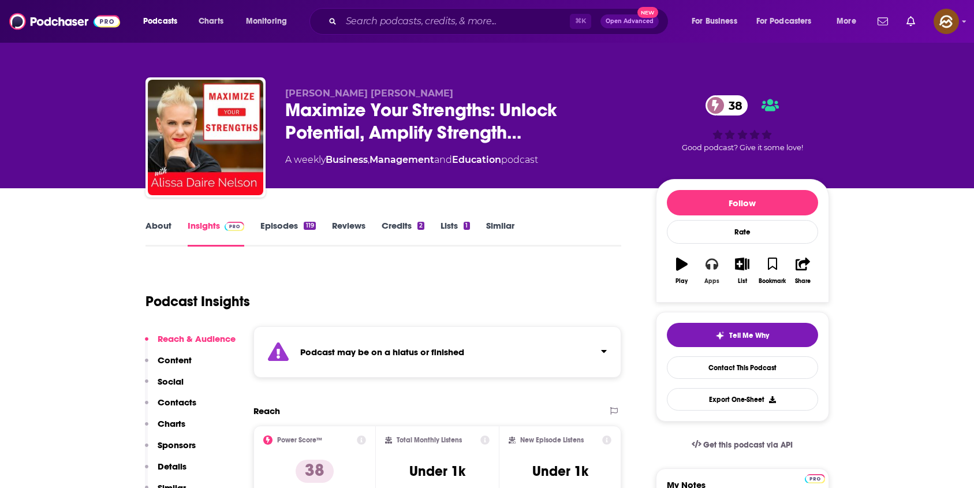
click at [714, 281] on div "Apps" at bounding box center [711, 281] width 15 height 7
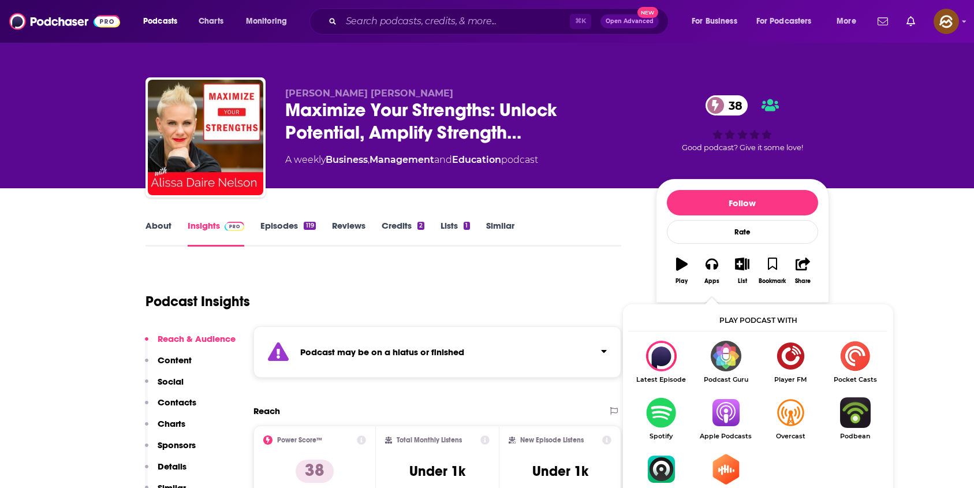
click at [728, 419] on img "Show Listen On dropdown" at bounding box center [725, 412] width 65 height 31
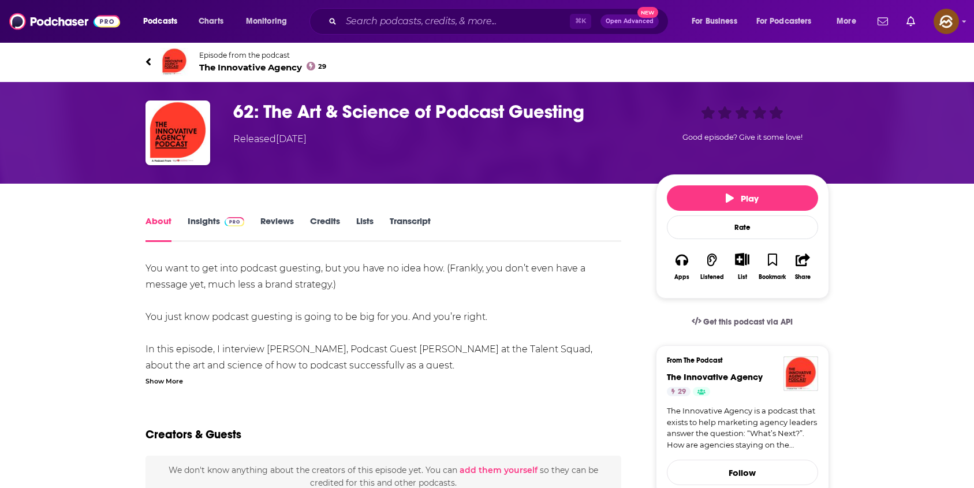
click at [173, 376] on div "Show More" at bounding box center [164, 380] width 38 height 11
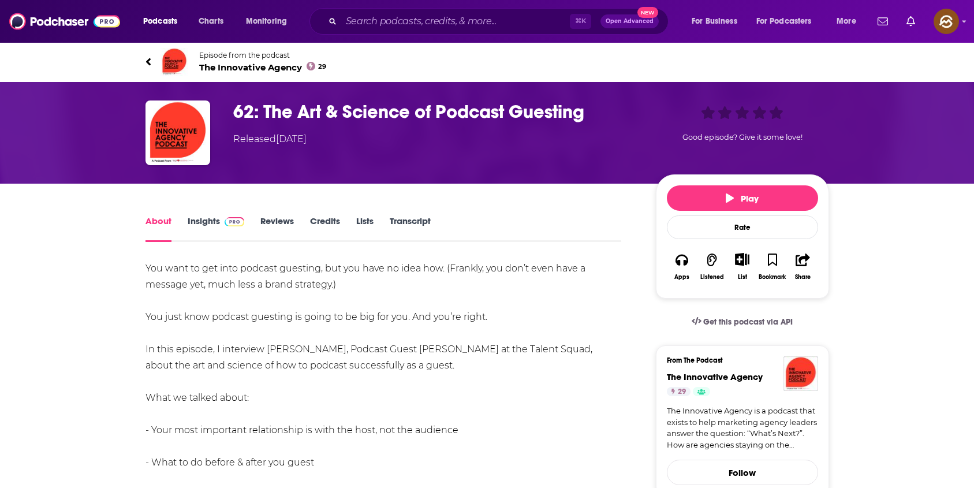
click at [286, 353] on span "[PERSON_NAME]" at bounding box center [307, 349] width 80 height 11
drag, startPoint x: 266, startPoint y: 349, endPoint x: 1, endPoint y: 254, distance: 281.1
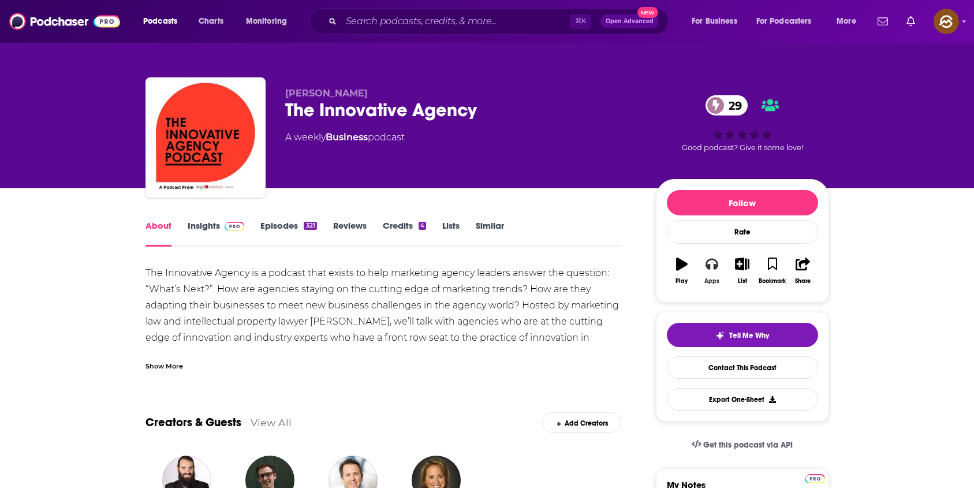
click at [715, 265] on icon "button" at bounding box center [712, 265] width 13 height 12
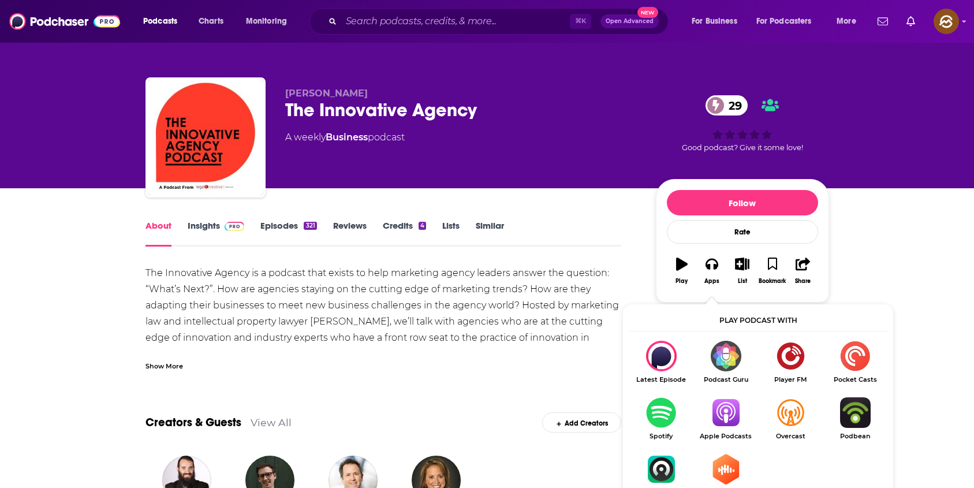
click at [727, 409] on img "Show Listen On dropdown" at bounding box center [725, 412] width 65 height 31
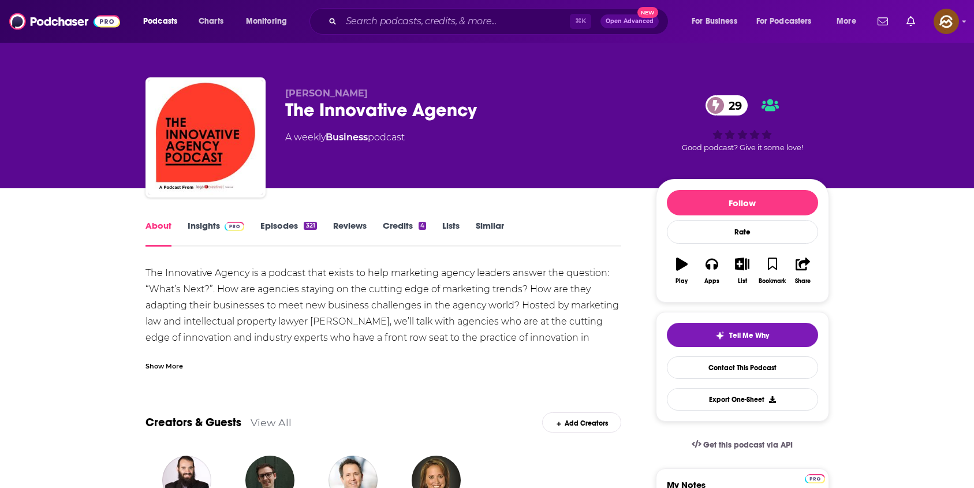
click at [296, 113] on div "The Innovative Agency 29" at bounding box center [461, 110] width 352 height 23
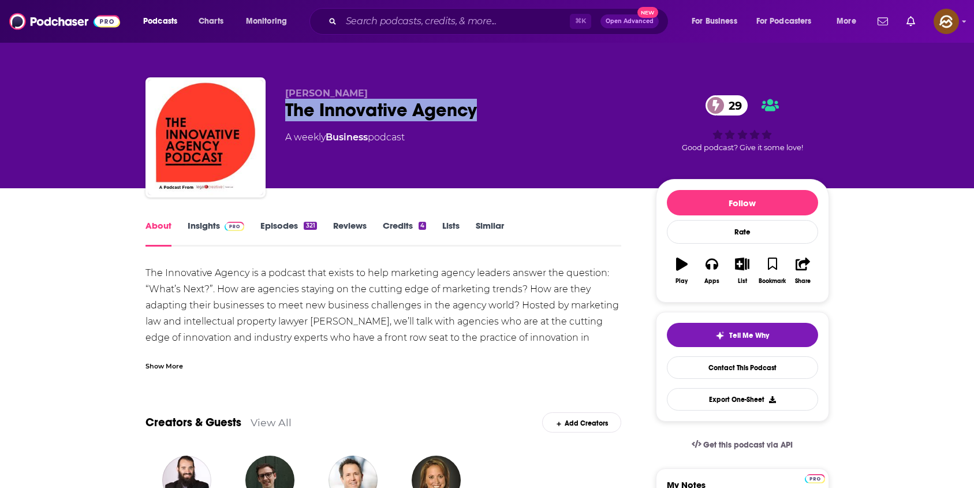
drag, startPoint x: 296, startPoint y: 113, endPoint x: 426, endPoint y: 113, distance: 129.3
copy h1 "The Innovative Agency"
click at [426, 113] on div "The Innovative Agency 29" at bounding box center [461, 110] width 352 height 23
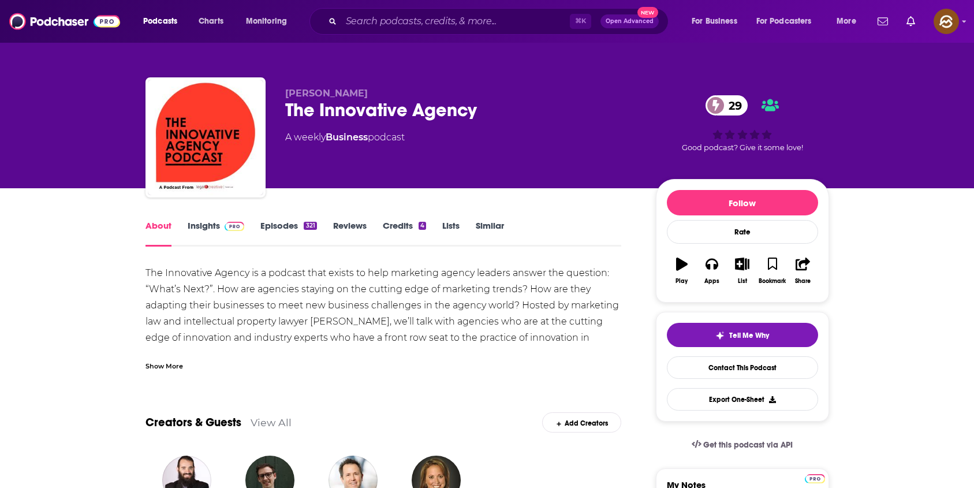
click at [306, 95] on span "Sharon Toerek" at bounding box center [326, 93] width 83 height 11
drag, startPoint x: 306, startPoint y: 95, endPoint x: 349, endPoint y: 94, distance: 42.7
copy span "Sharon Toerek"
click at [349, 94] on span "Sharon Toerek" at bounding box center [326, 93] width 83 height 11
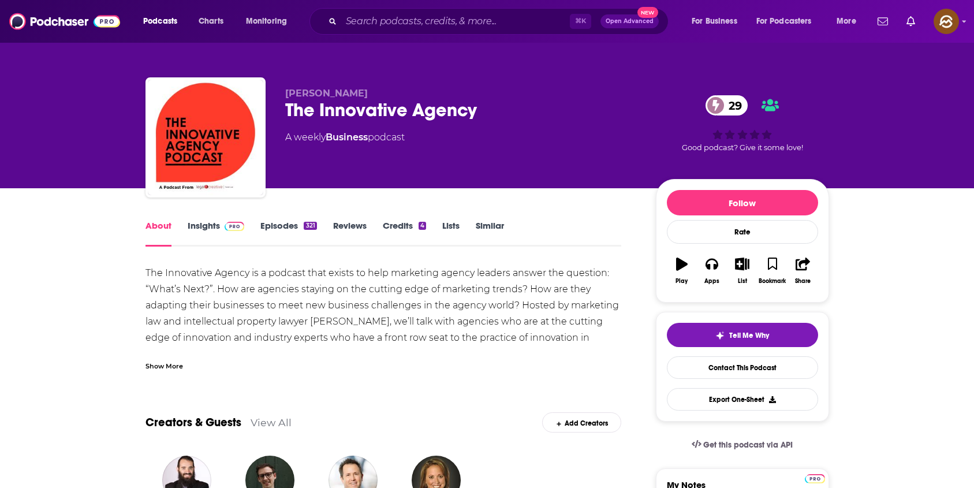
click at [211, 230] on link "Insights" at bounding box center [216, 233] width 57 height 27
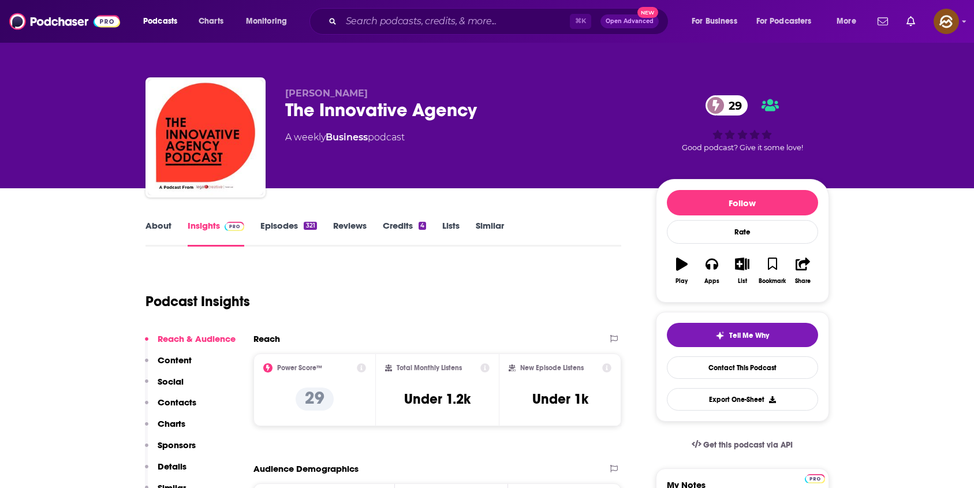
click at [177, 401] on p "Contacts" at bounding box center [177, 402] width 39 height 11
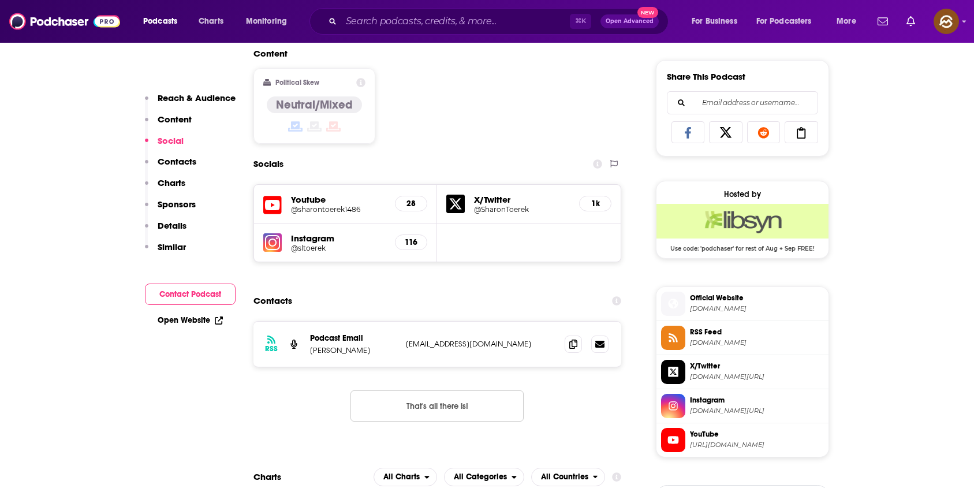
scroll to position [801, 0]
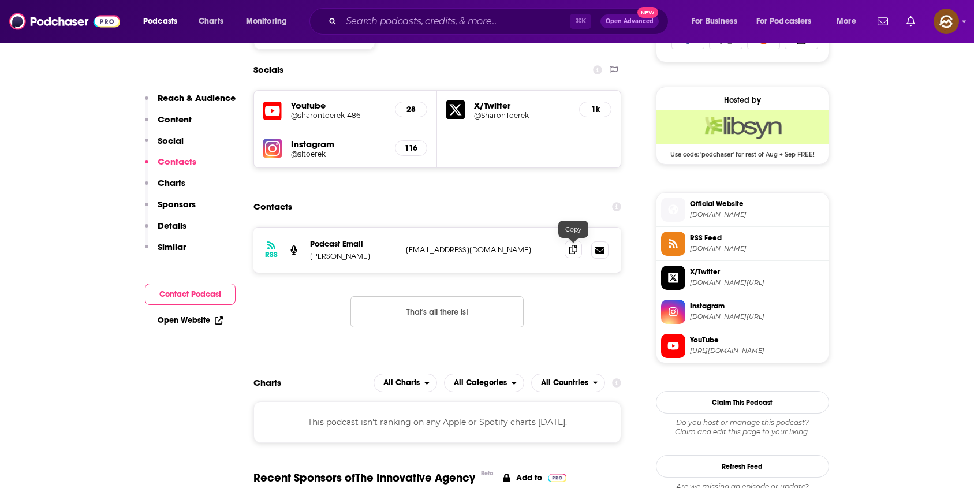
click at [573, 252] on icon at bounding box center [573, 249] width 8 height 9
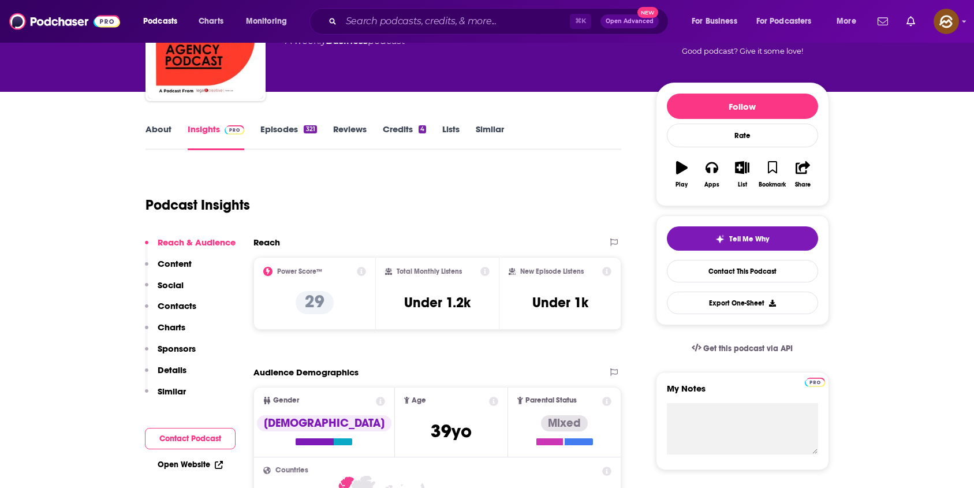
scroll to position [0, 0]
